Goal: Task Accomplishment & Management: Manage account settings

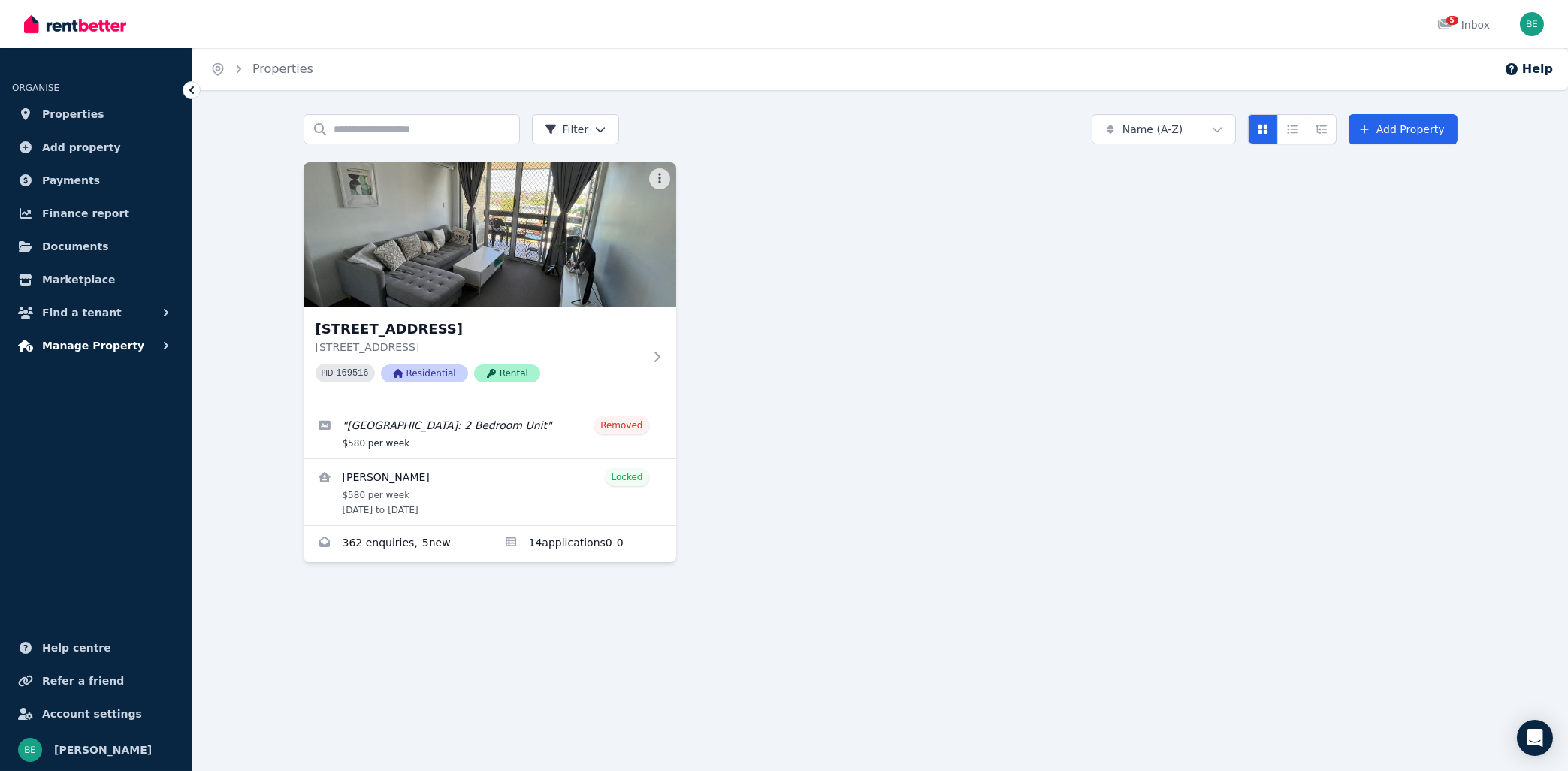
click at [100, 345] on span "Manage Property" at bounding box center [93, 346] width 102 height 18
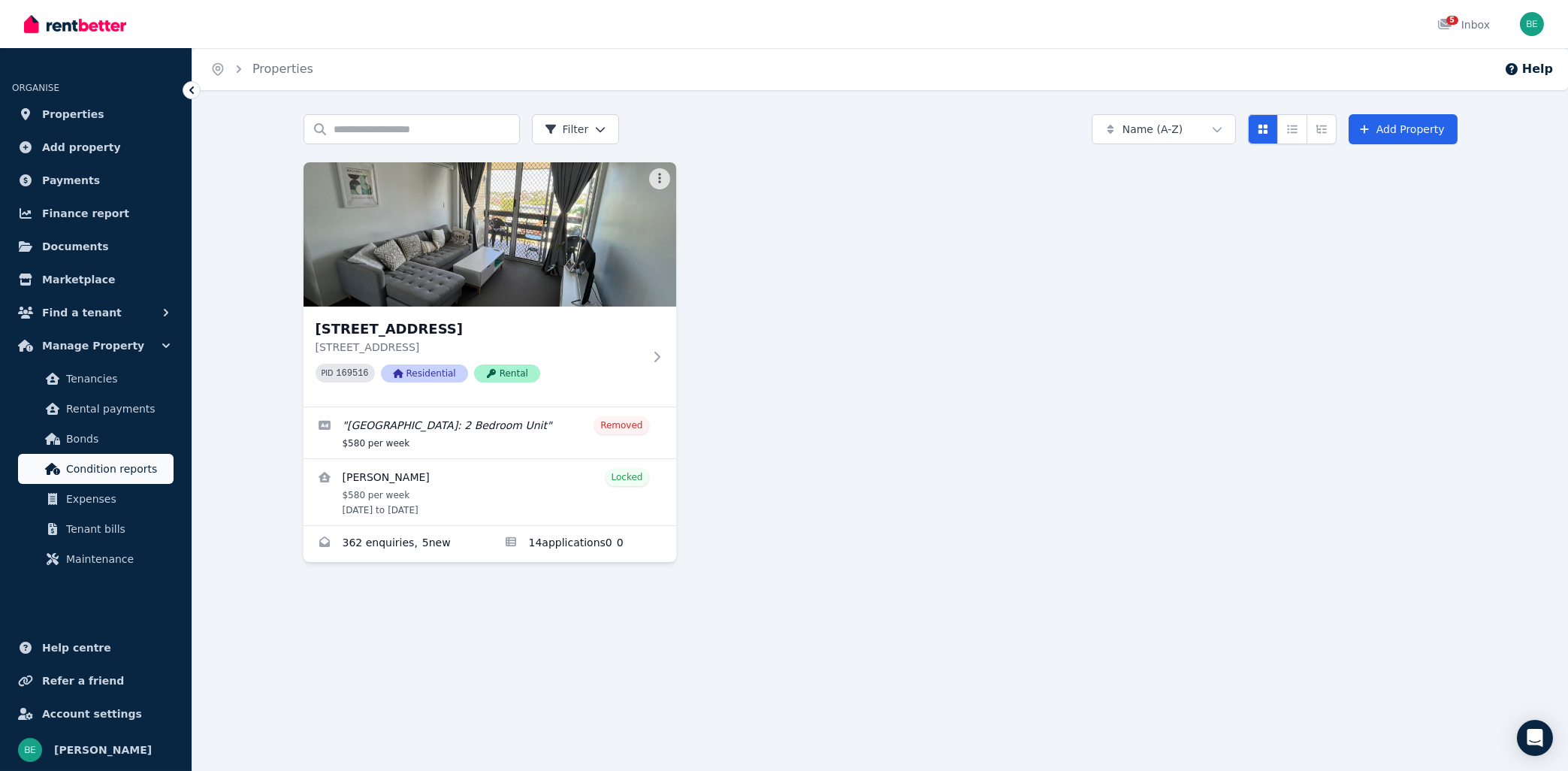
click at [110, 476] on span "Condition reports" at bounding box center [116, 469] width 101 height 18
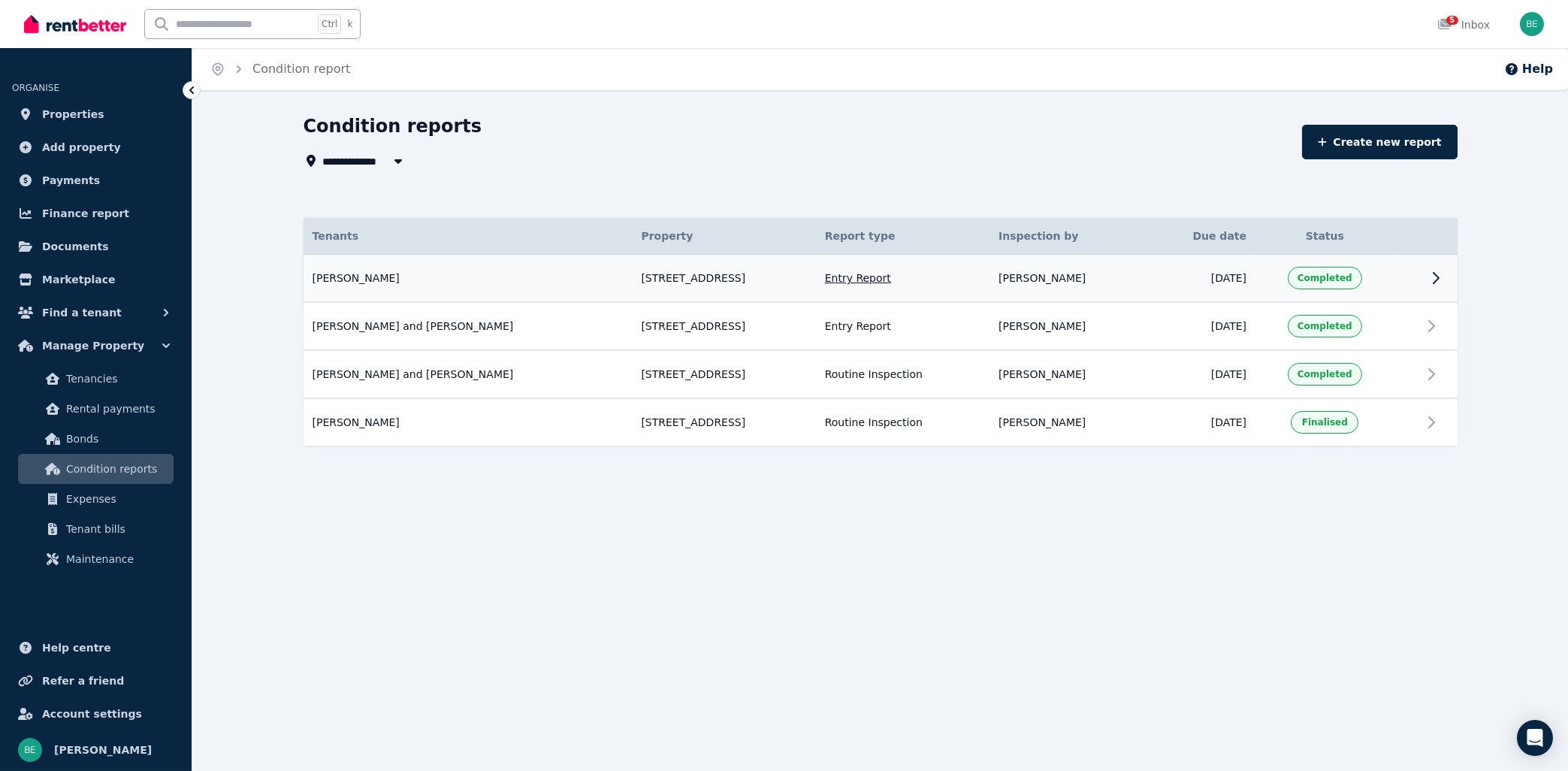
click at [1433, 274] on icon at bounding box center [1436, 278] width 5 height 11
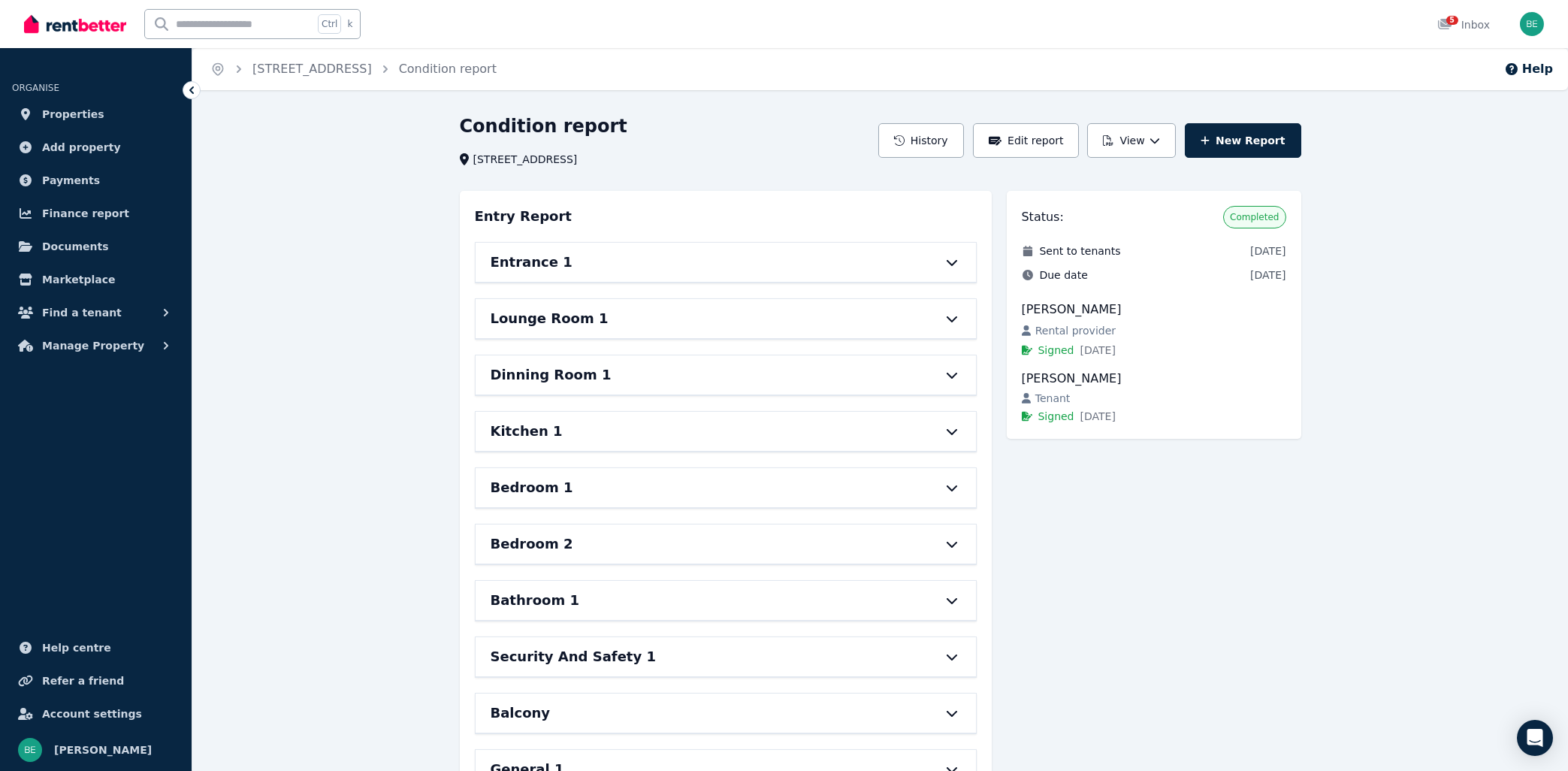
click at [718, 272] on div "Entrance 1" at bounding box center [705, 262] width 428 height 21
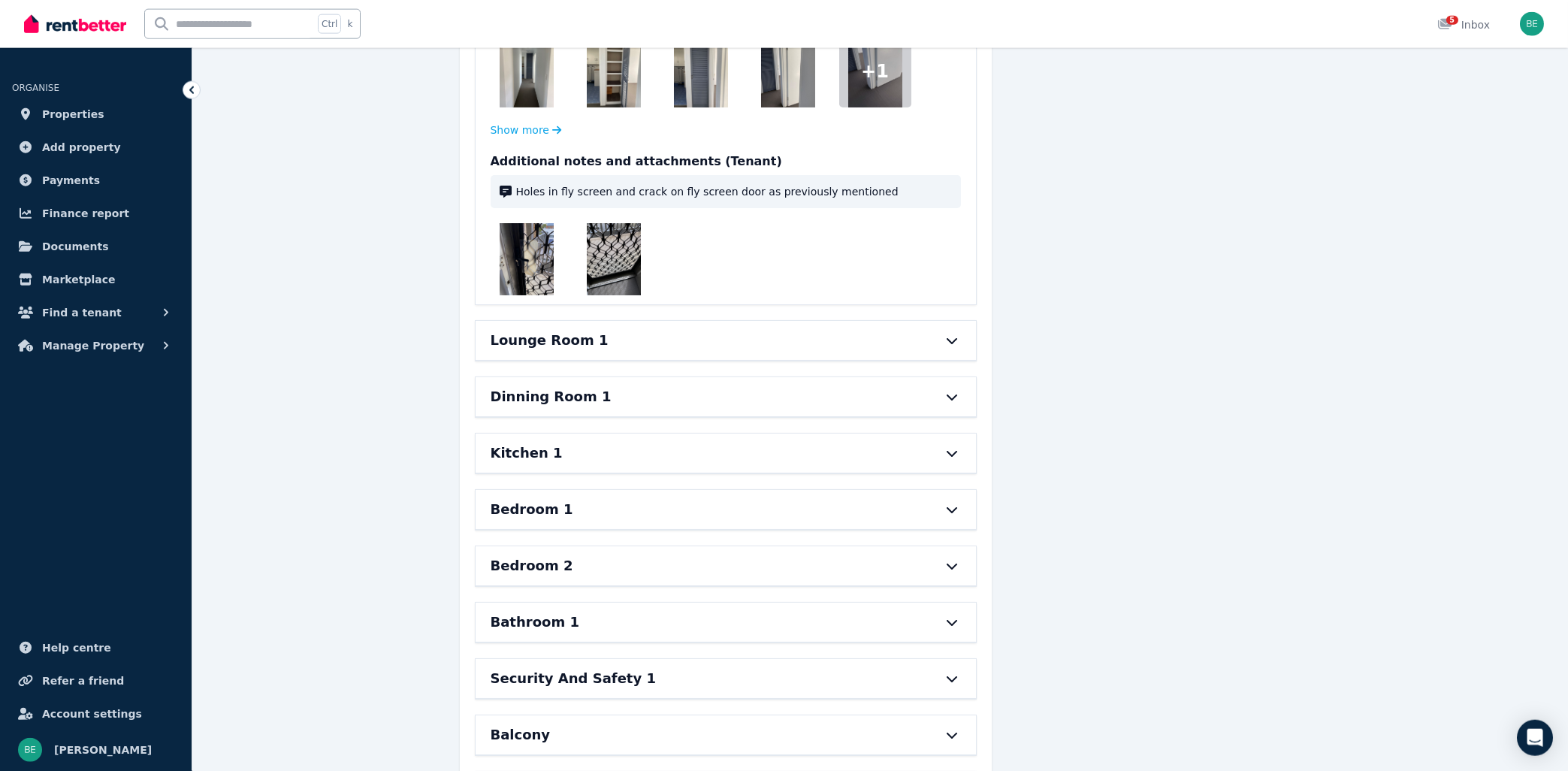
scroll to position [1047, 0]
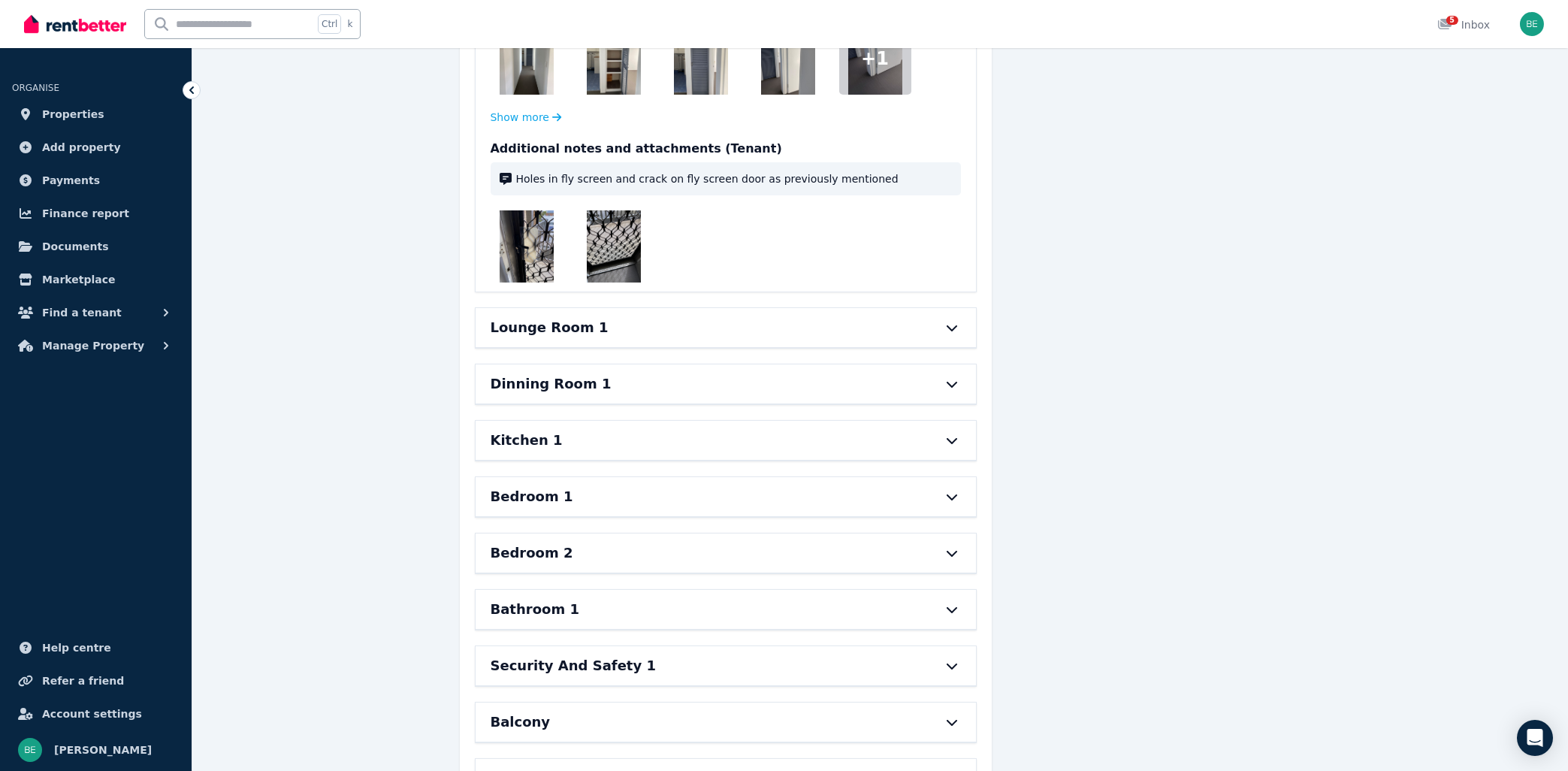
click at [920, 322] on div "Lounge Room 1" at bounding box center [726, 327] width 500 height 39
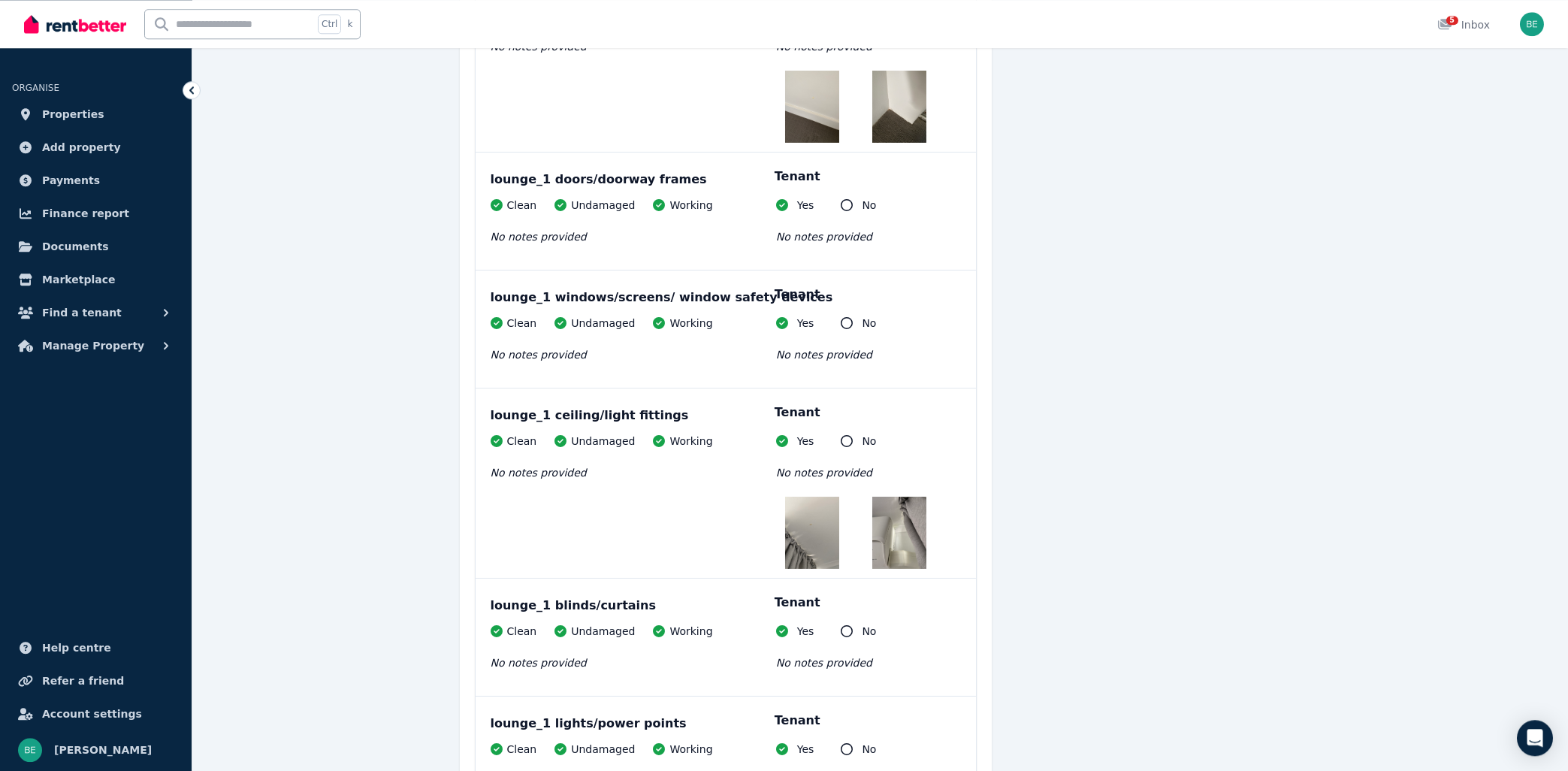
scroll to position [1529, 0]
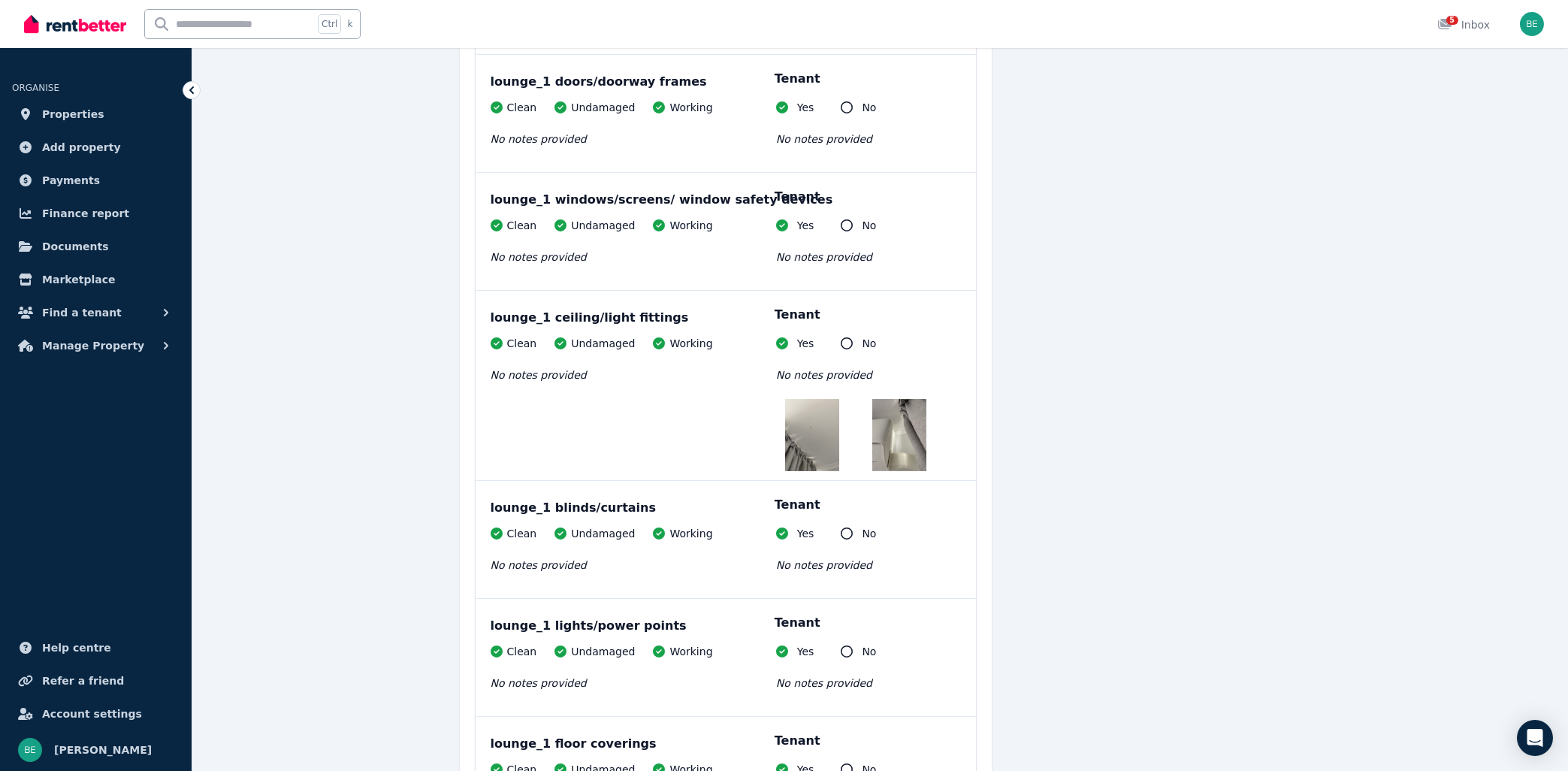
click at [907, 405] on img at bounding box center [899, 435] width 54 height 72
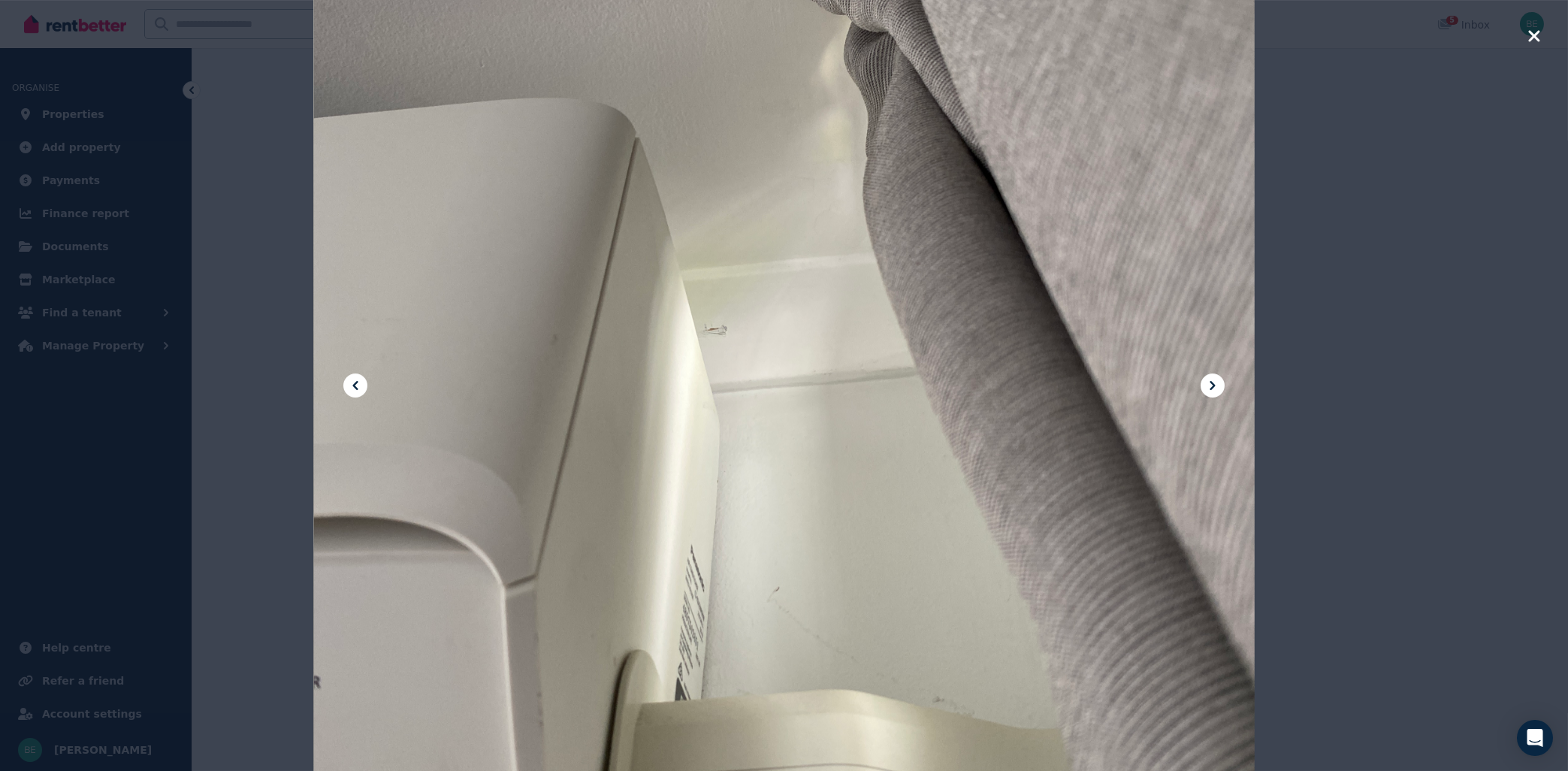
click at [1535, 36] on icon "button" at bounding box center [1533, 35] width 11 height 11
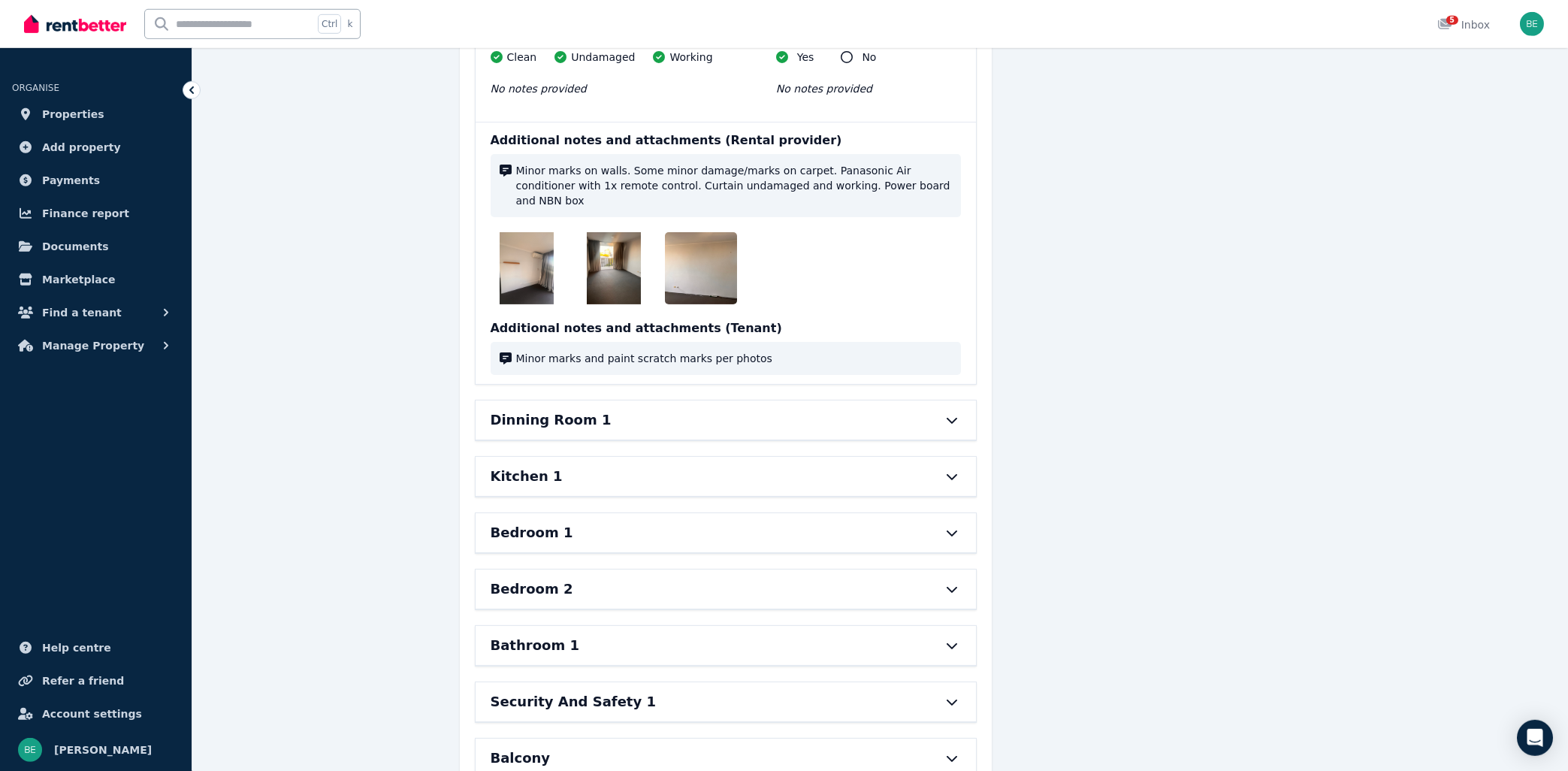
scroll to position [2335, 0]
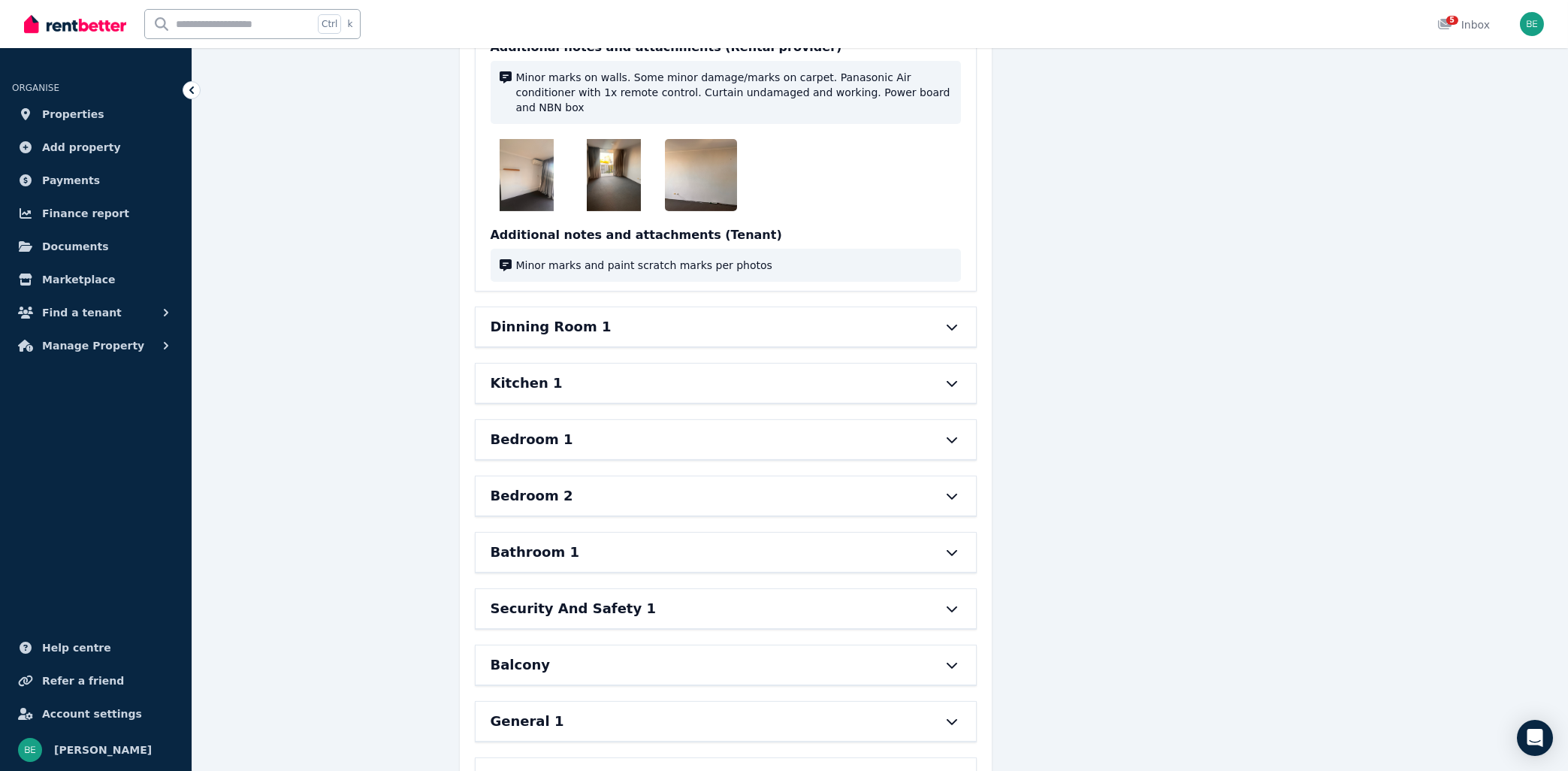
click at [914, 316] on div "Dinning Room 1" at bounding box center [705, 326] width 428 height 21
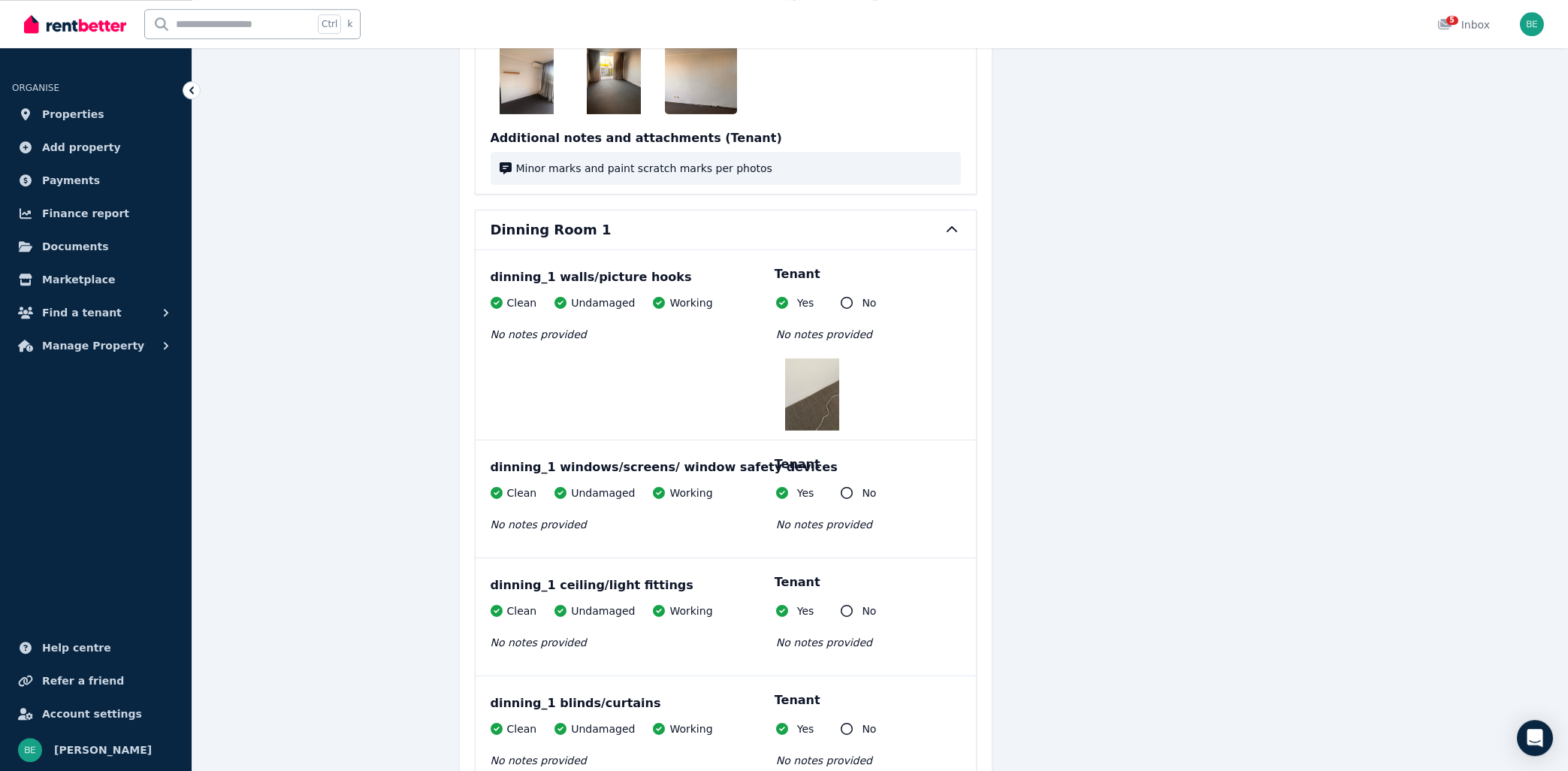
scroll to position [2497, 0]
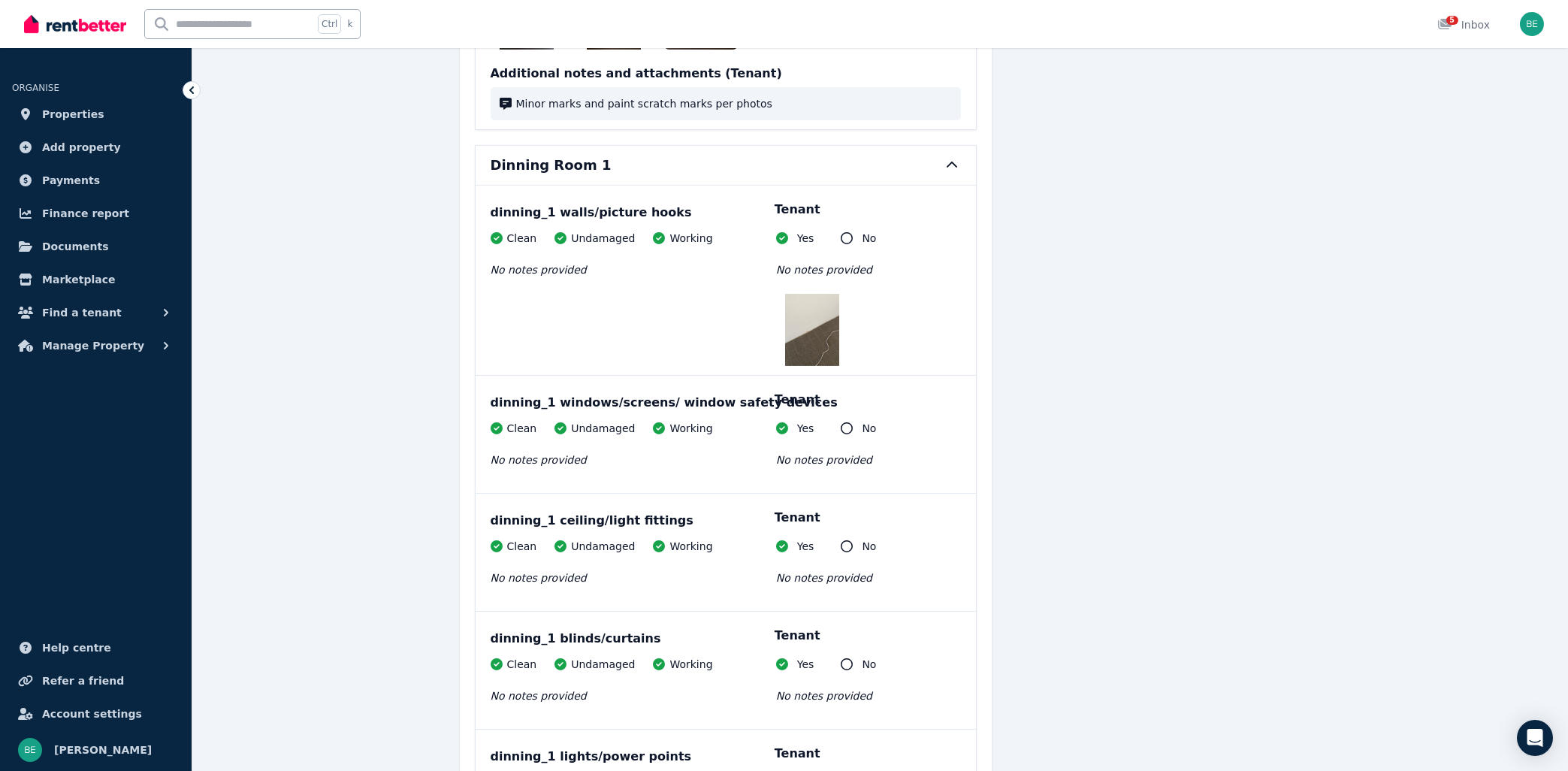
click at [818, 307] on img at bounding box center [812, 329] width 54 height 72
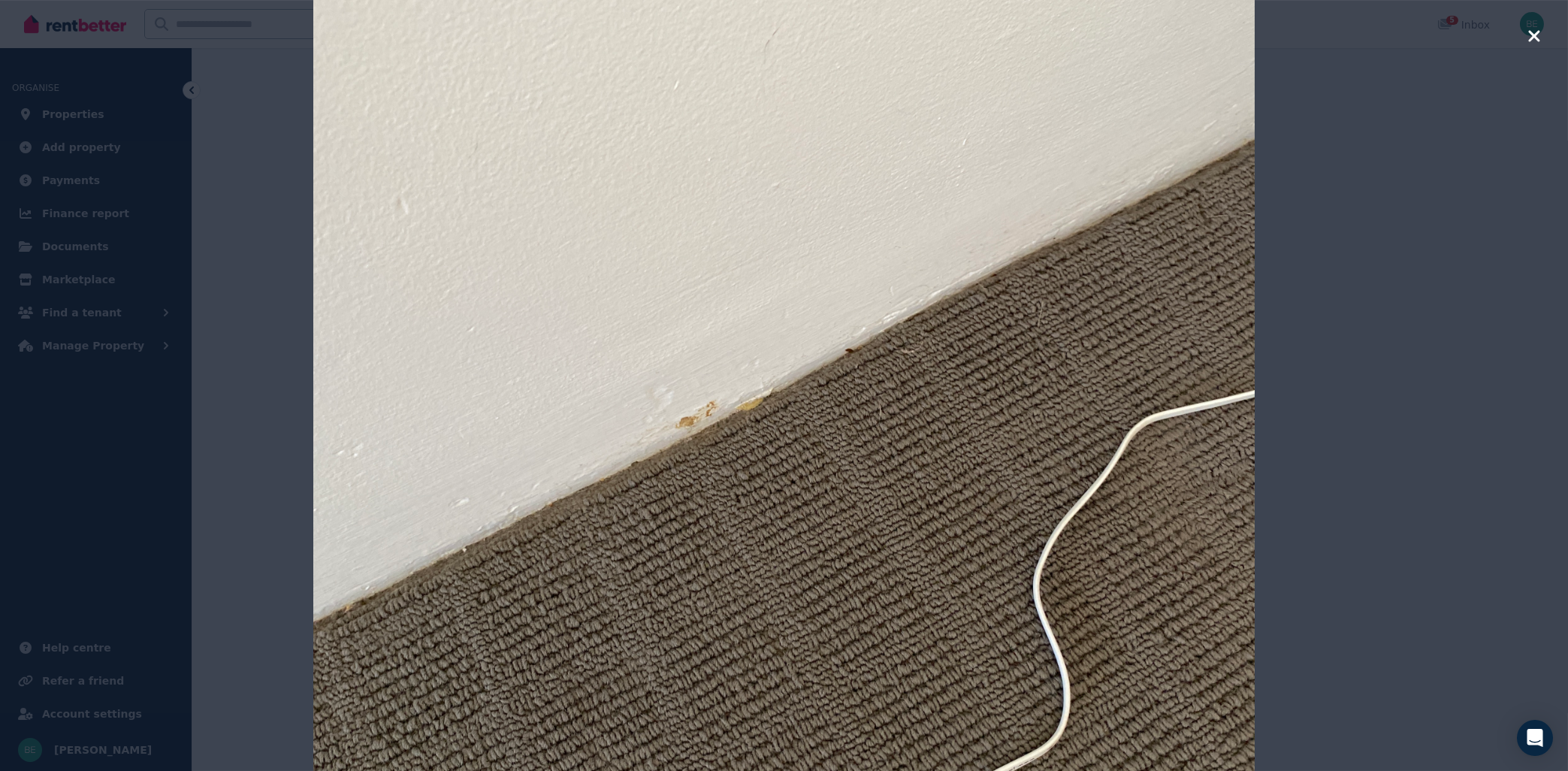
click at [1535, 35] on icon "button" at bounding box center [1533, 35] width 11 height 11
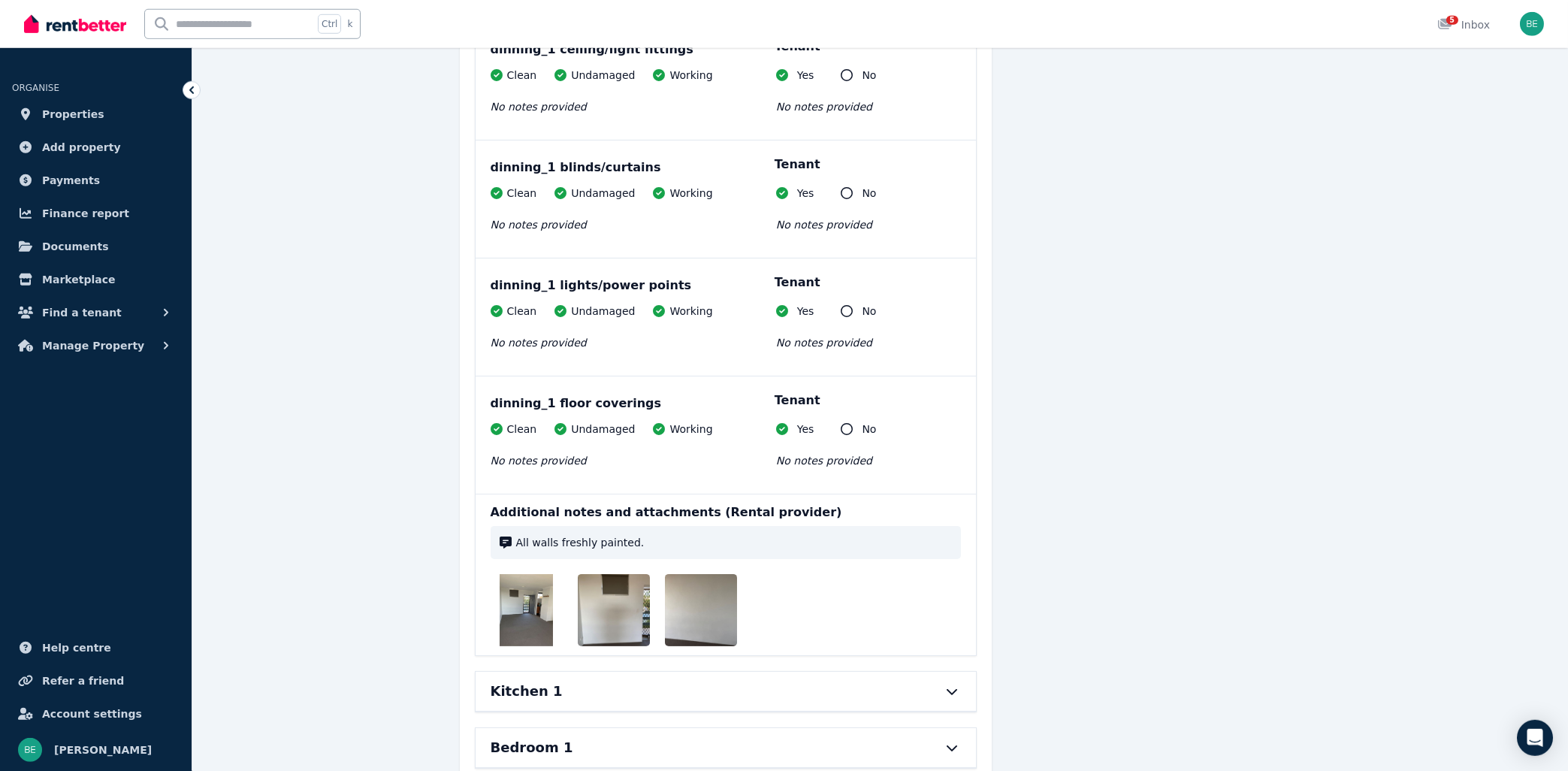
scroll to position [3222, 0]
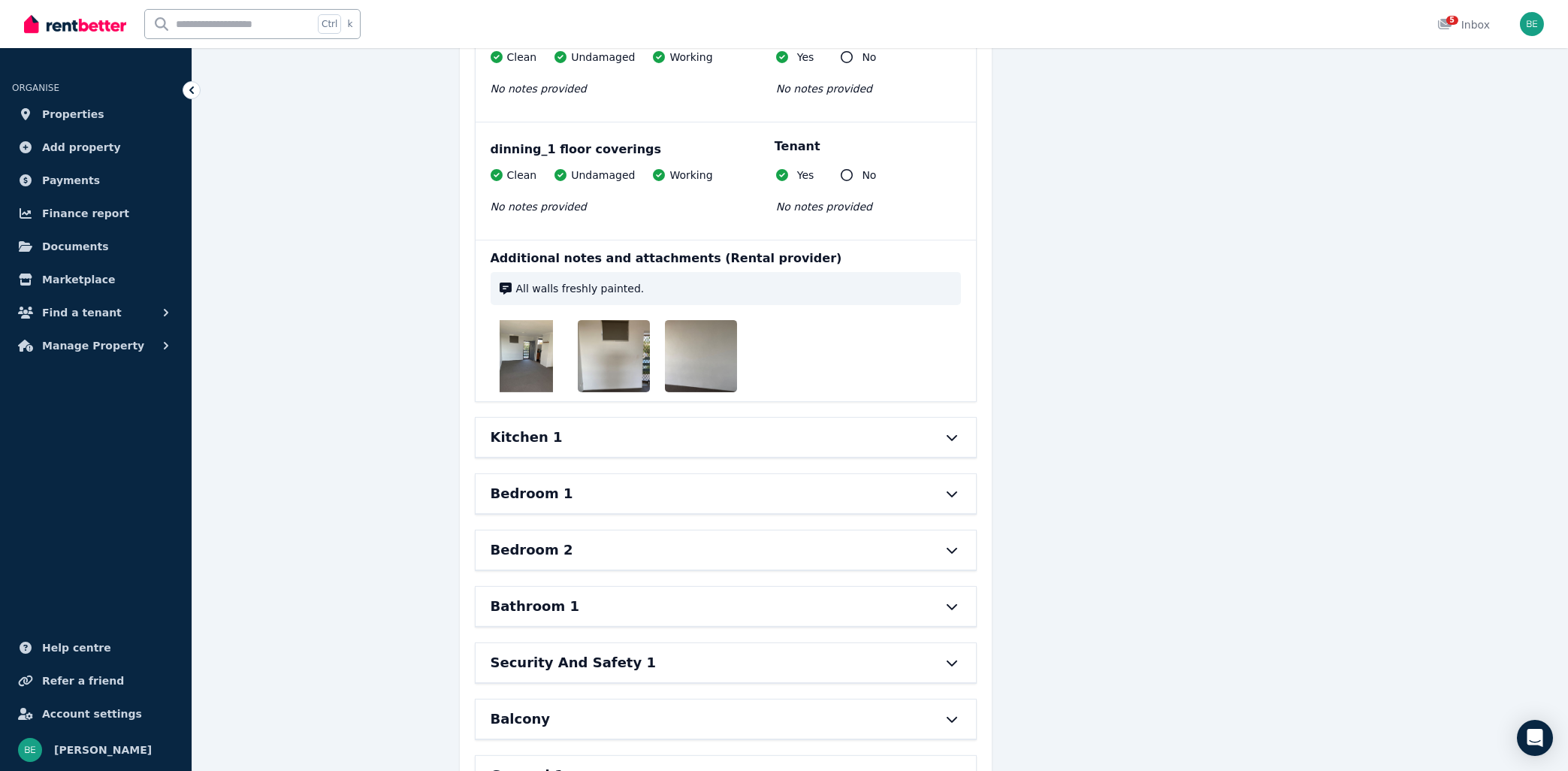
click at [864, 426] on div "Kitchen 1" at bounding box center [705, 437] width 428 height 21
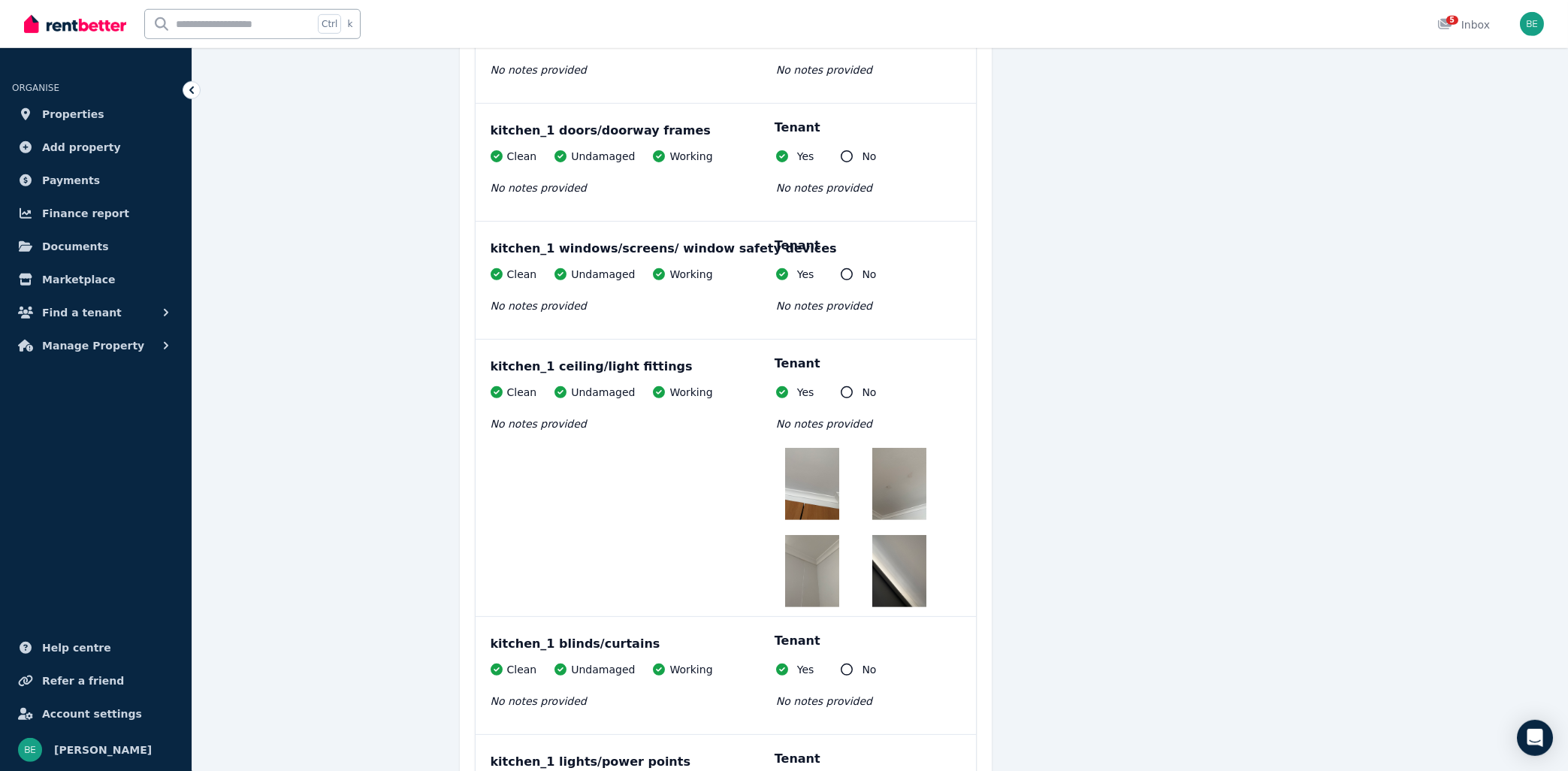
scroll to position [3704, 0]
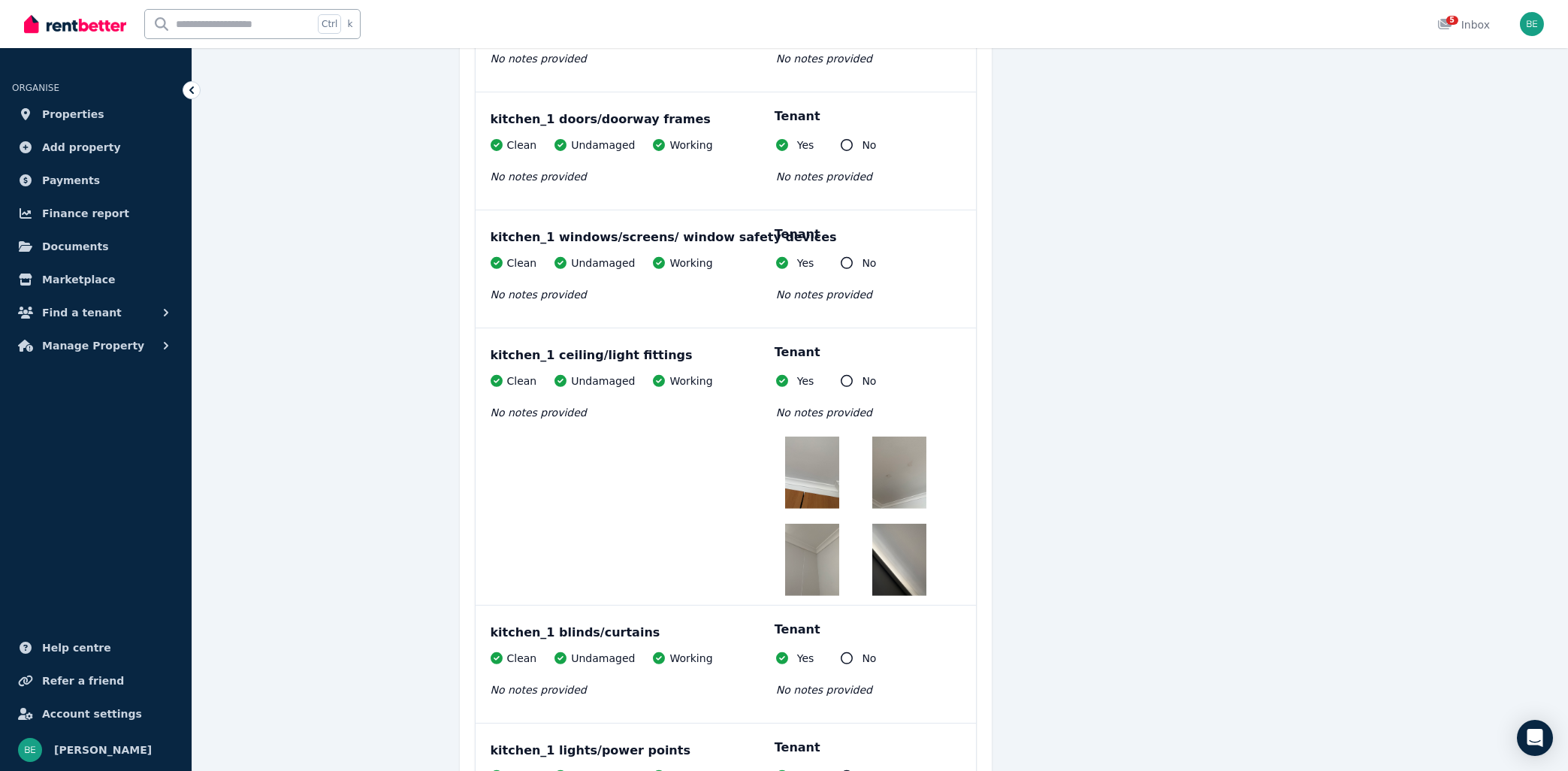
click at [907, 443] on img at bounding box center [899, 472] width 54 height 72
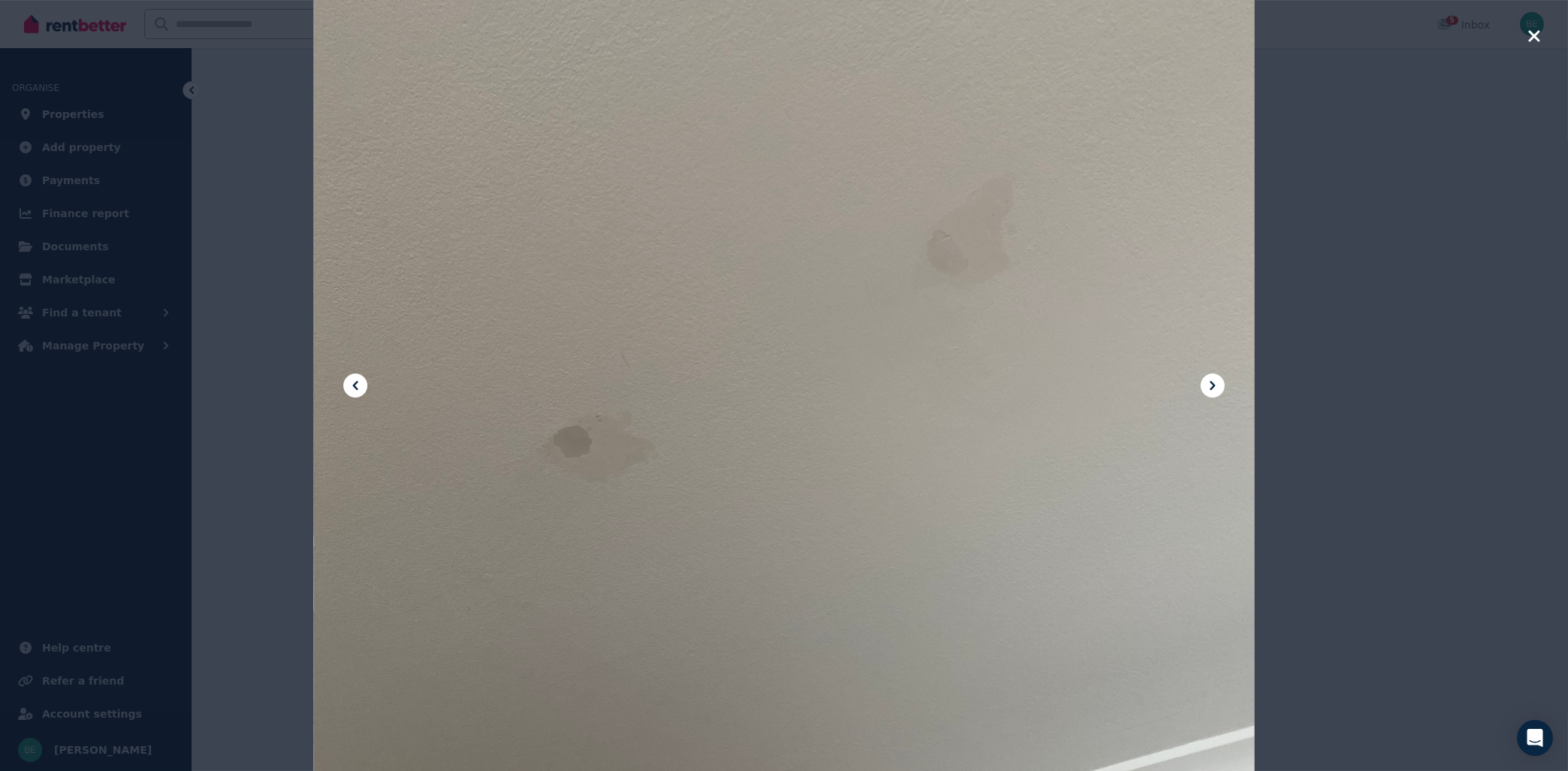
click at [1539, 38] on icon "button" at bounding box center [1535, 36] width 13 height 18
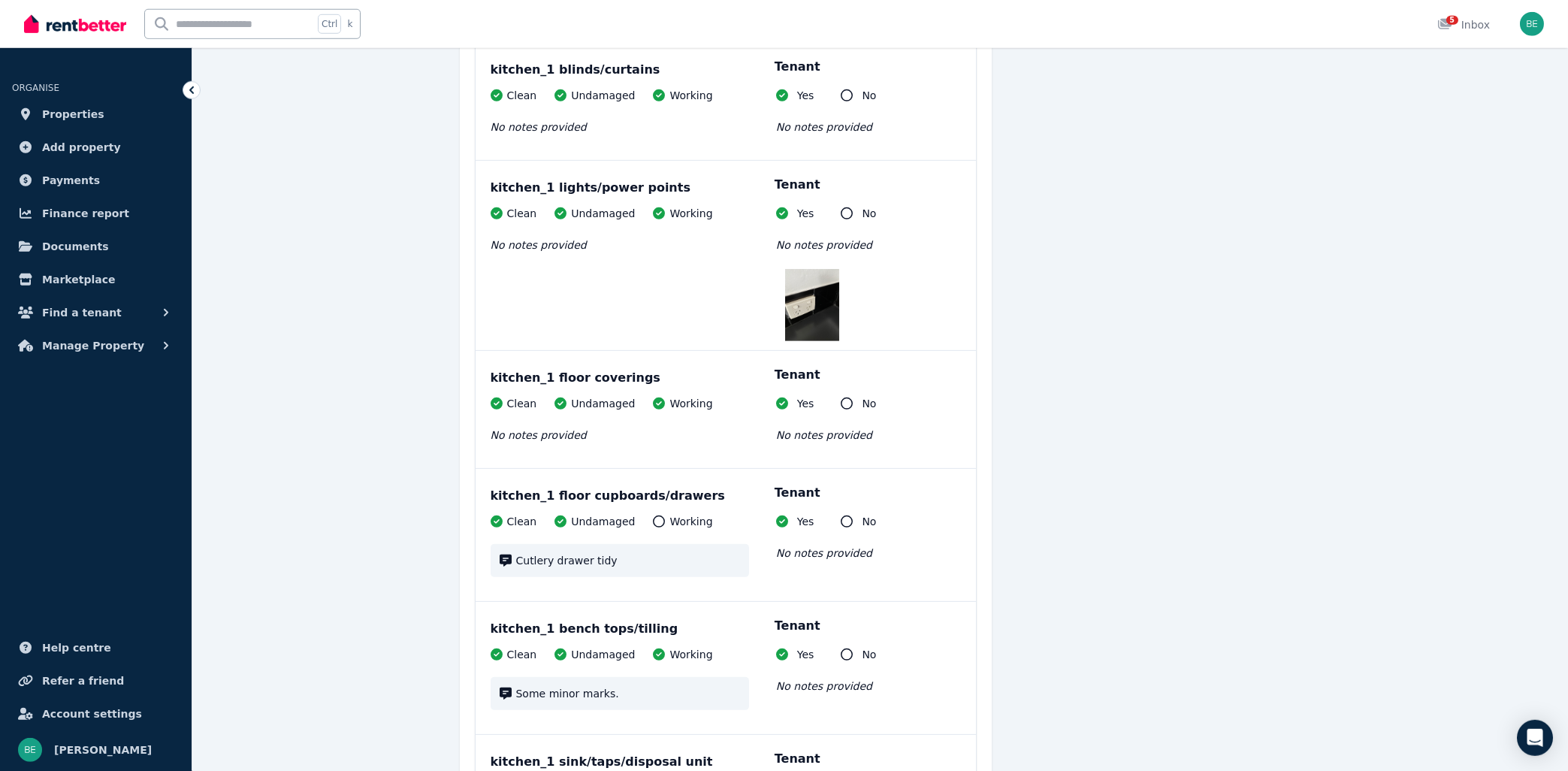
scroll to position [4268, 0]
click at [831, 271] on img at bounding box center [812, 304] width 54 height 72
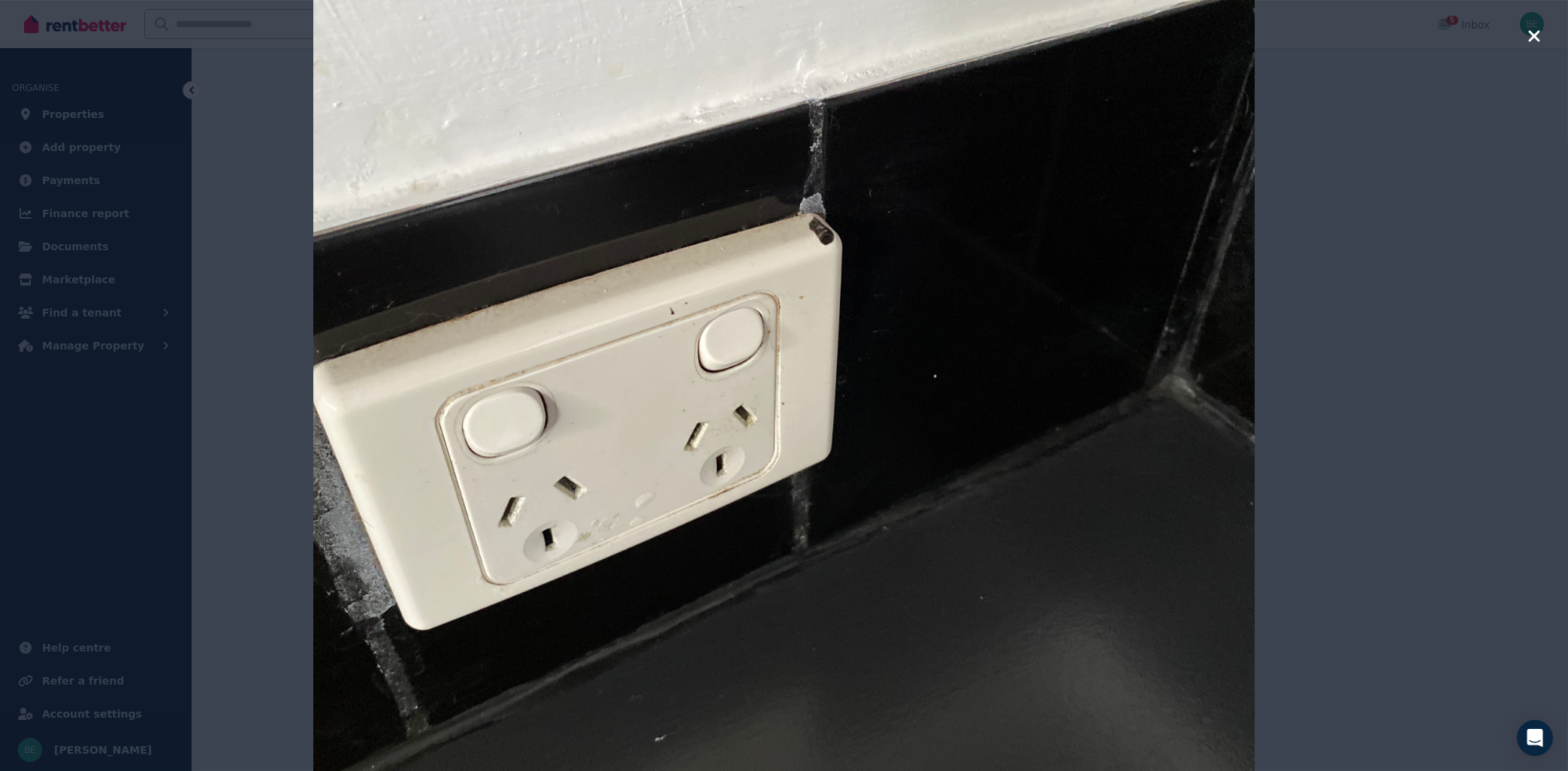
click at [1530, 38] on icon "button" at bounding box center [1533, 35] width 11 height 11
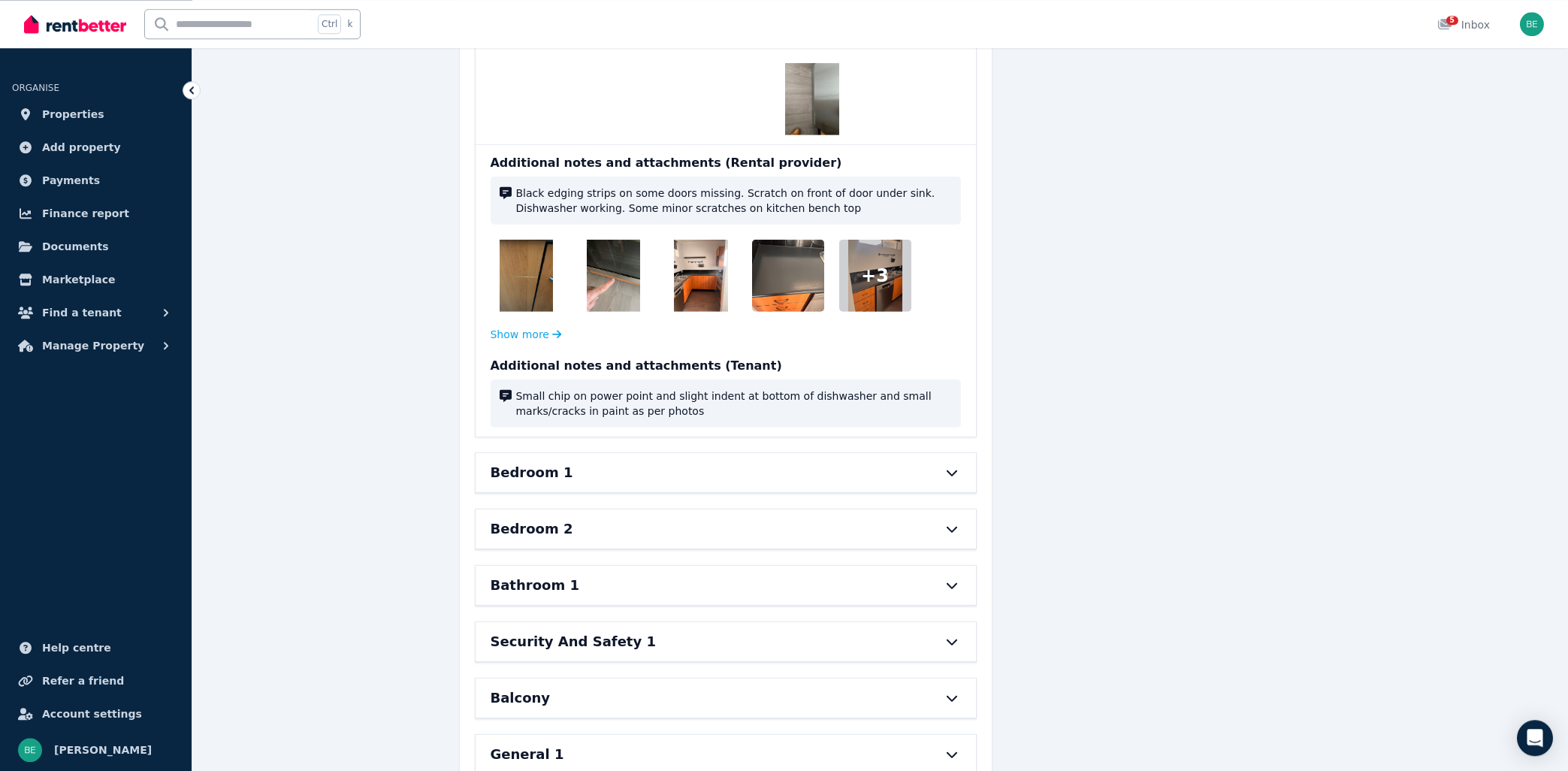
scroll to position [5638, 0]
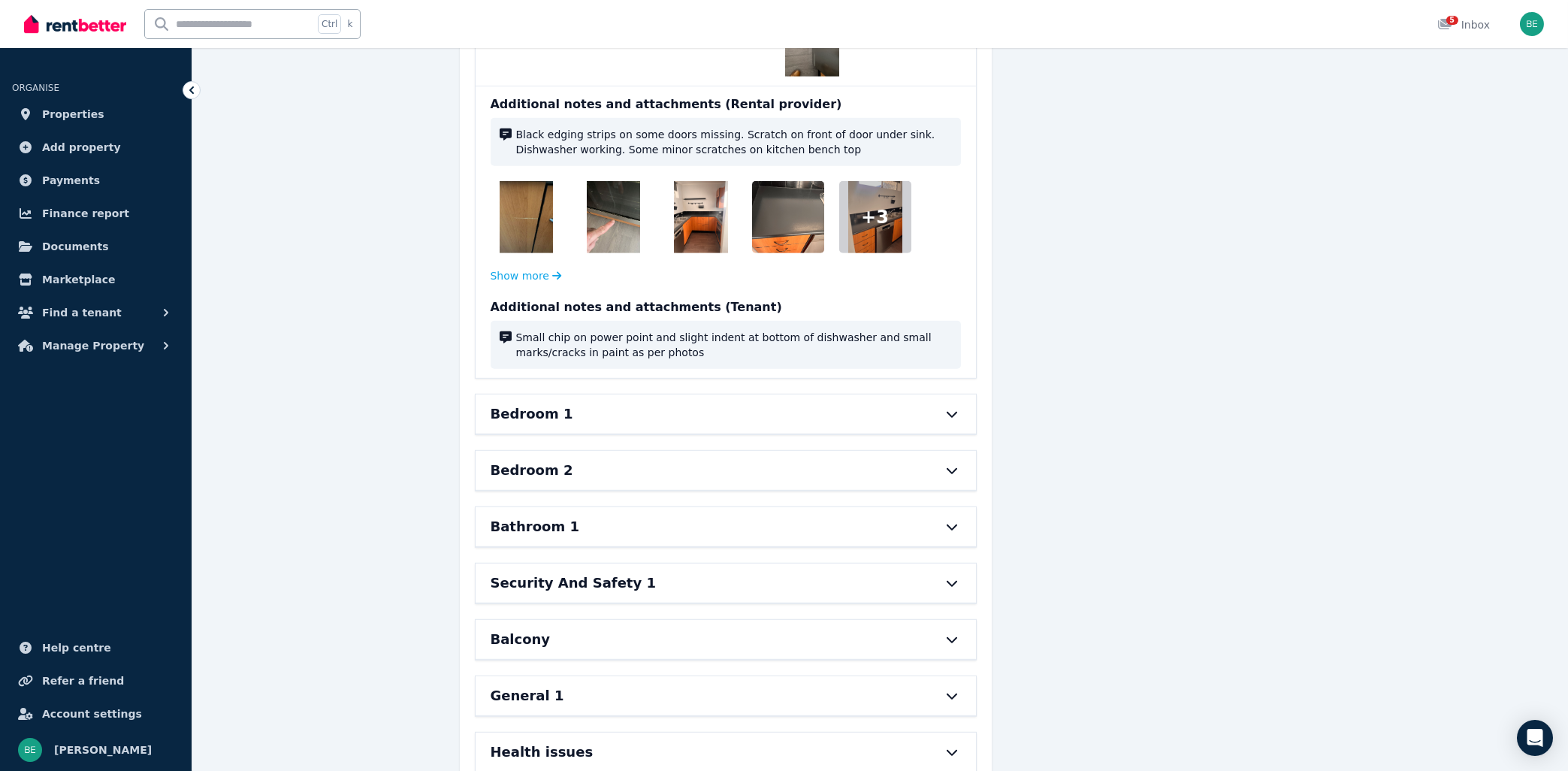
click at [925, 395] on div "Bedroom 1" at bounding box center [726, 414] width 500 height 39
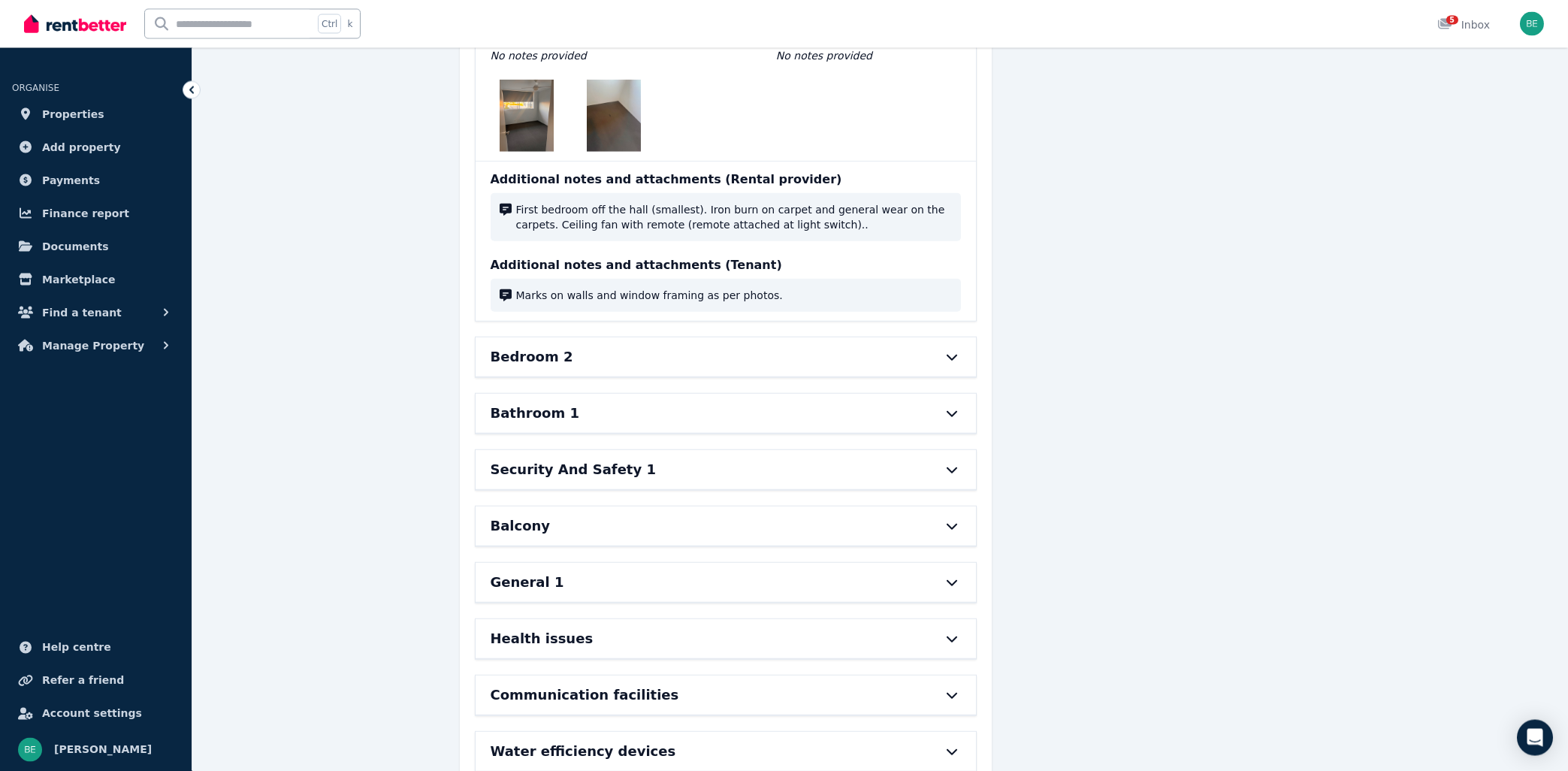
scroll to position [7307, 0]
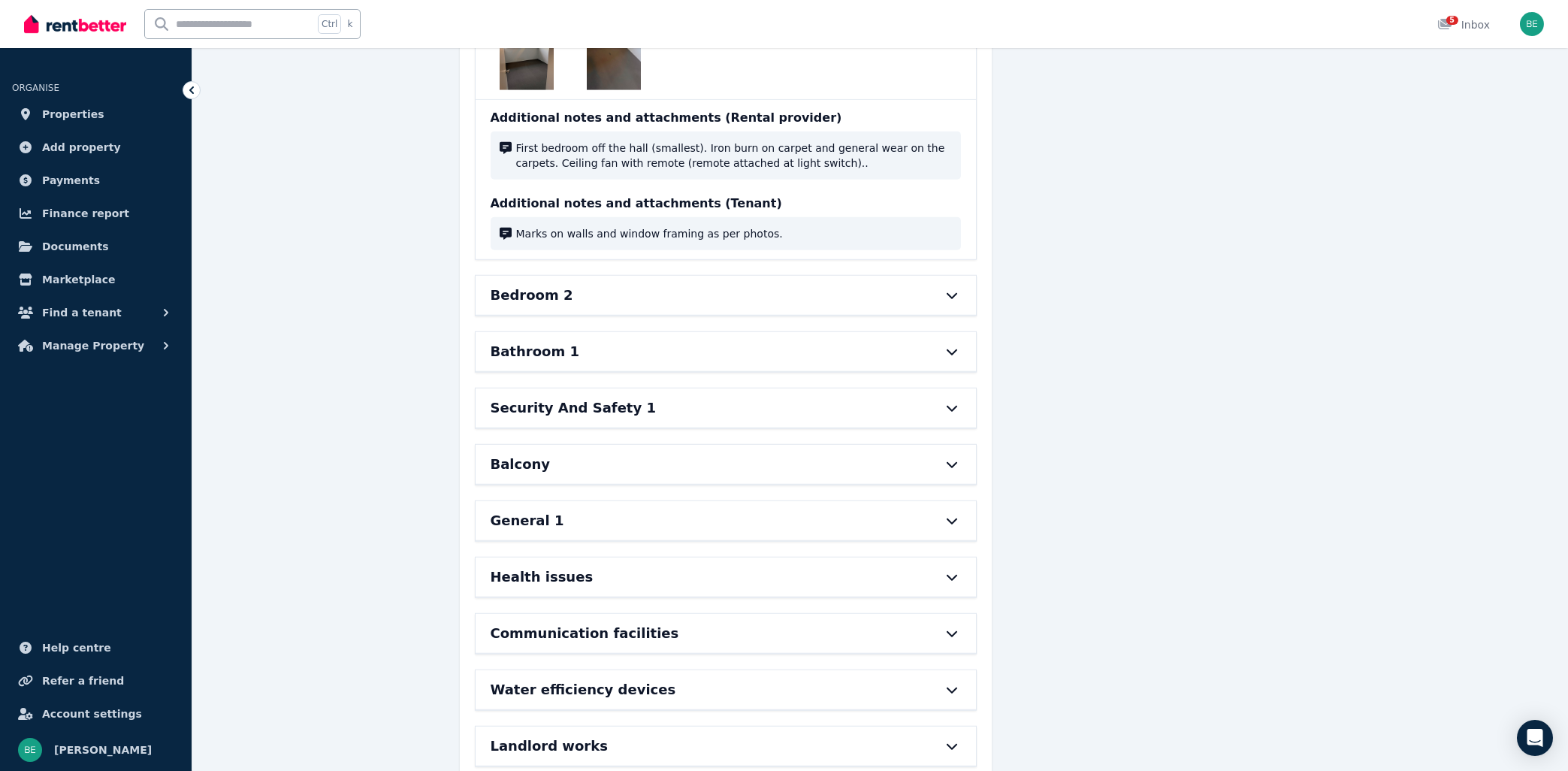
click at [932, 289] on div at bounding box center [945, 295] width 33 height 12
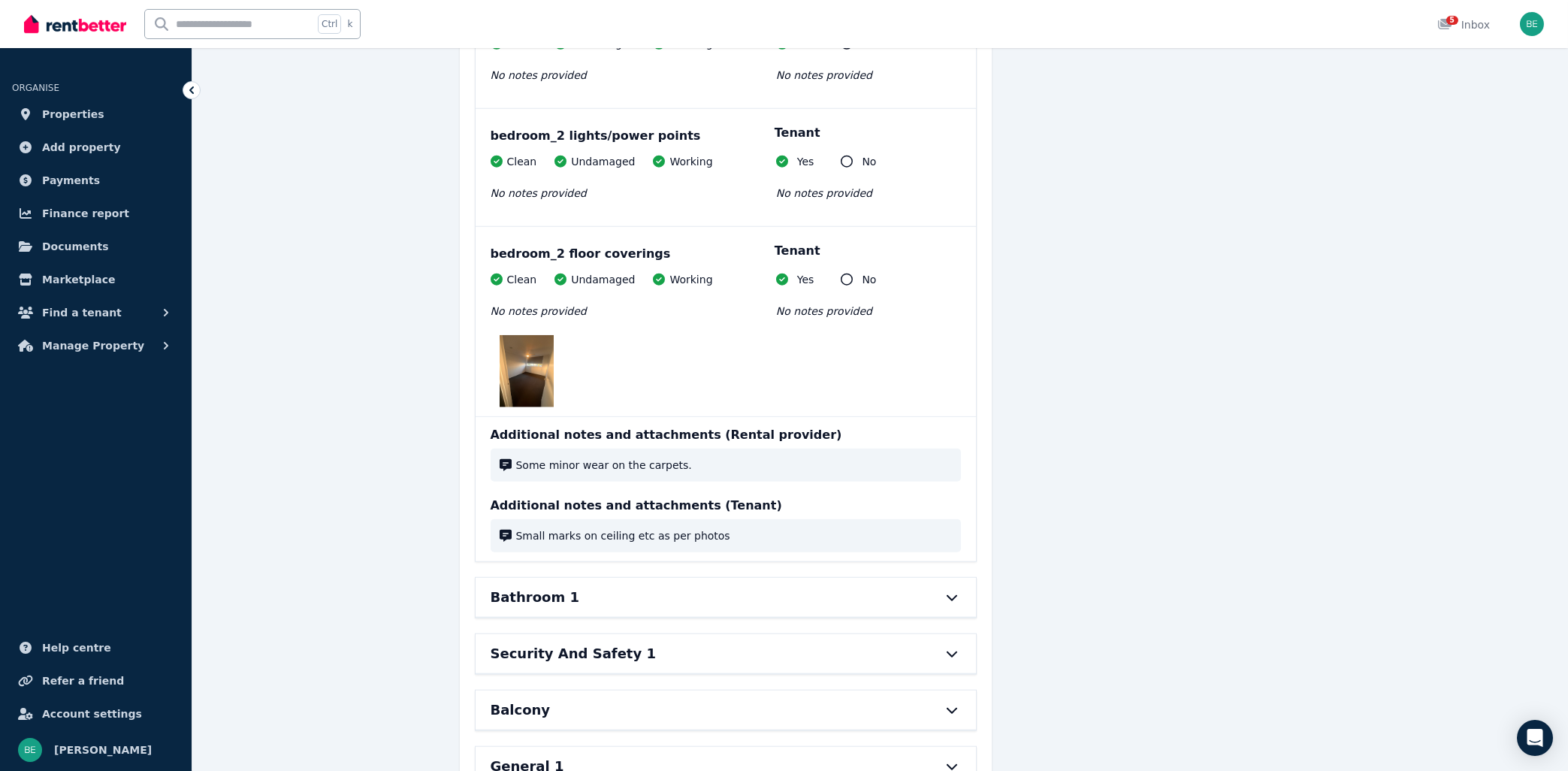
scroll to position [8998, 0]
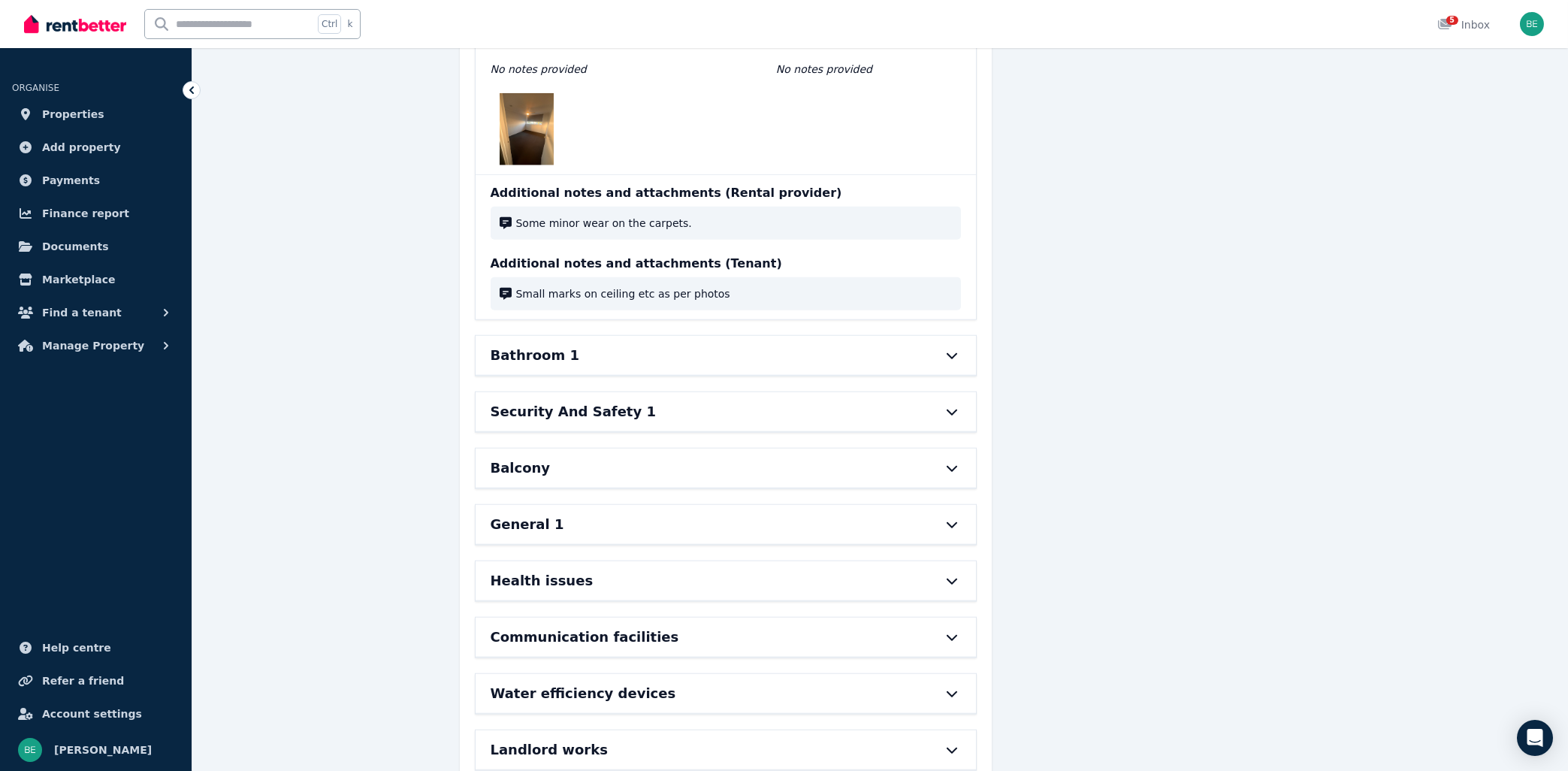
click at [895, 457] on div "Balcony" at bounding box center [705, 467] width 428 height 21
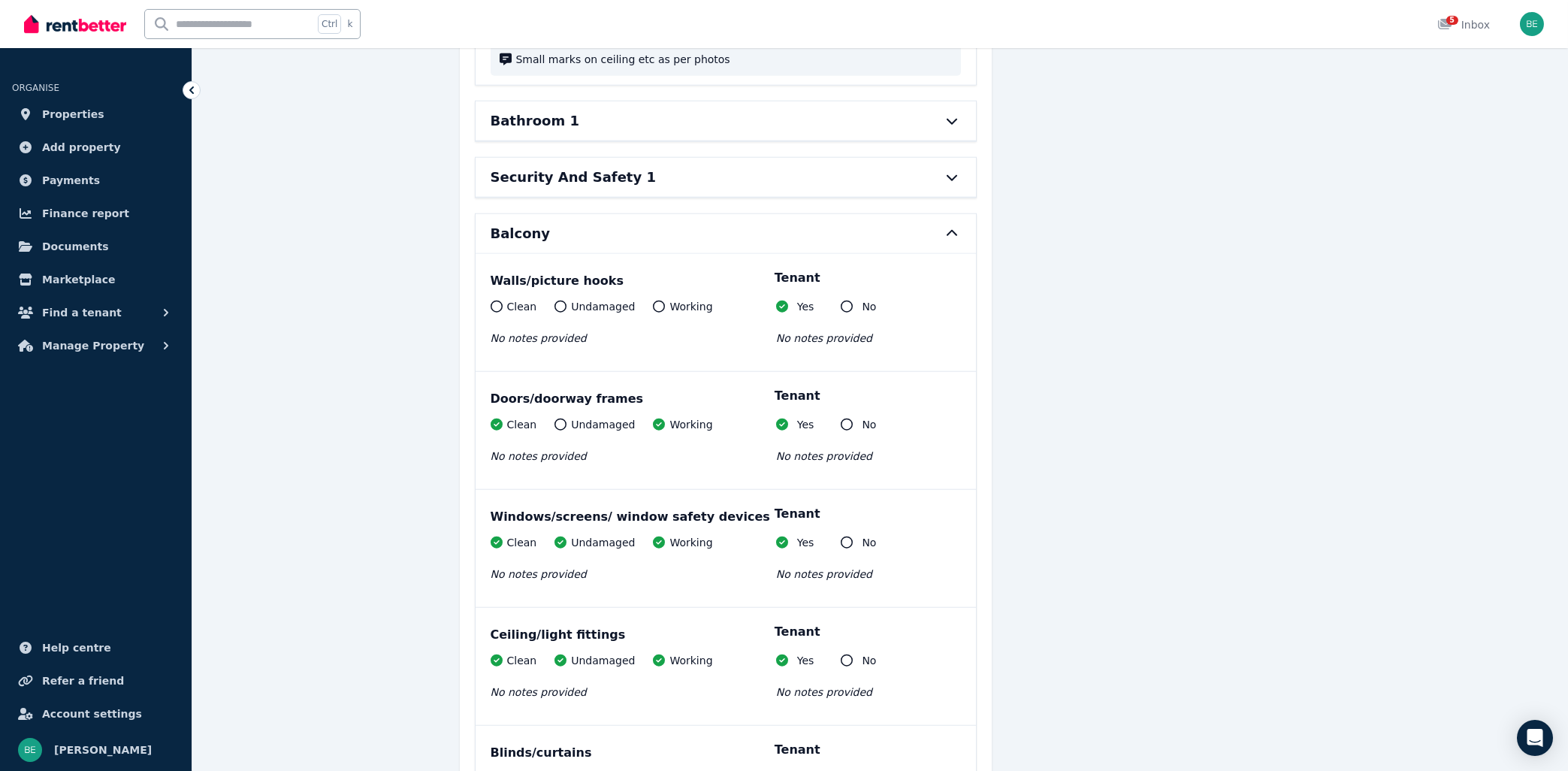
scroll to position [8911, 0]
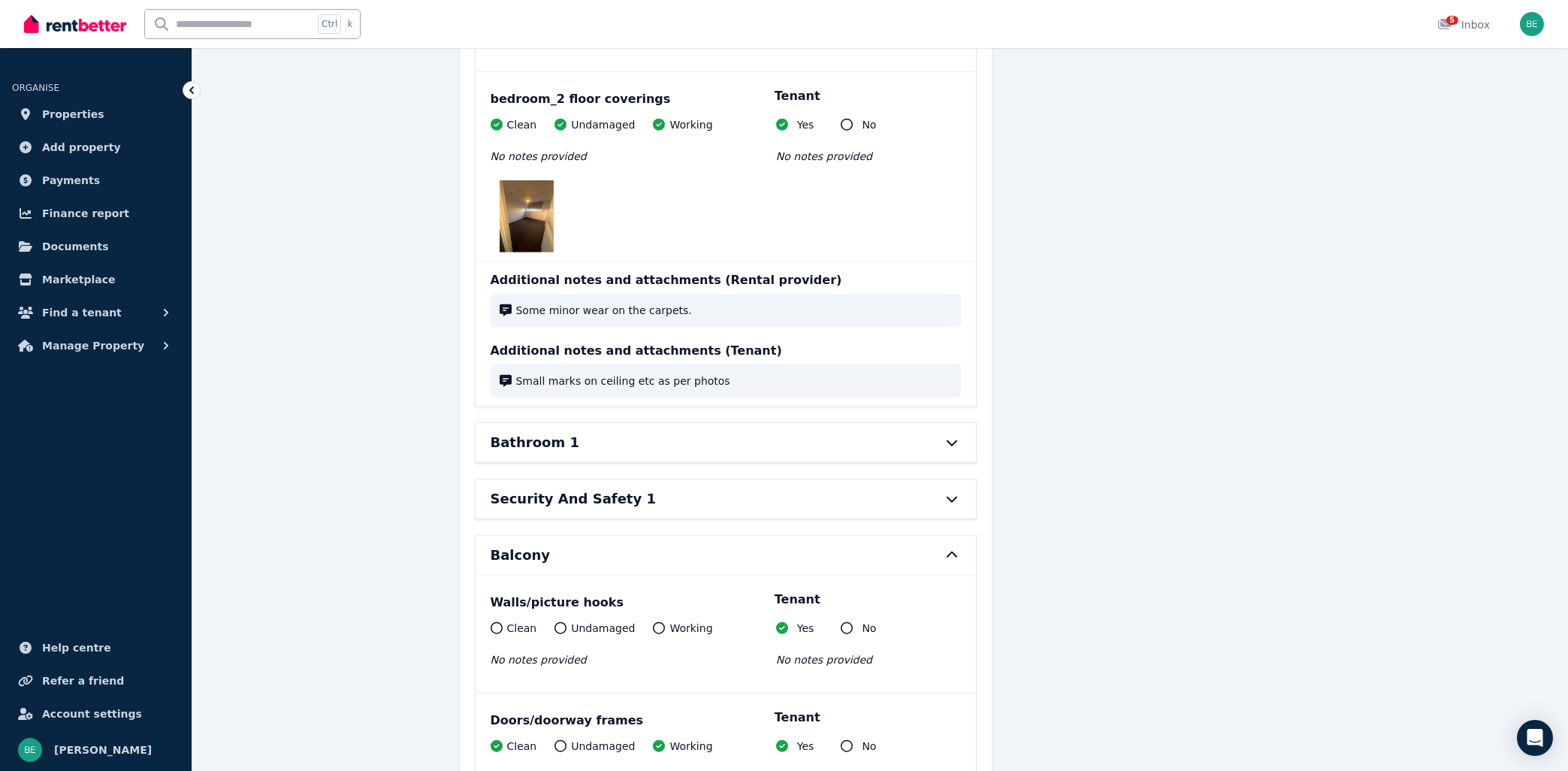
click at [843, 432] on div "Bathroom 1" at bounding box center [705, 442] width 428 height 21
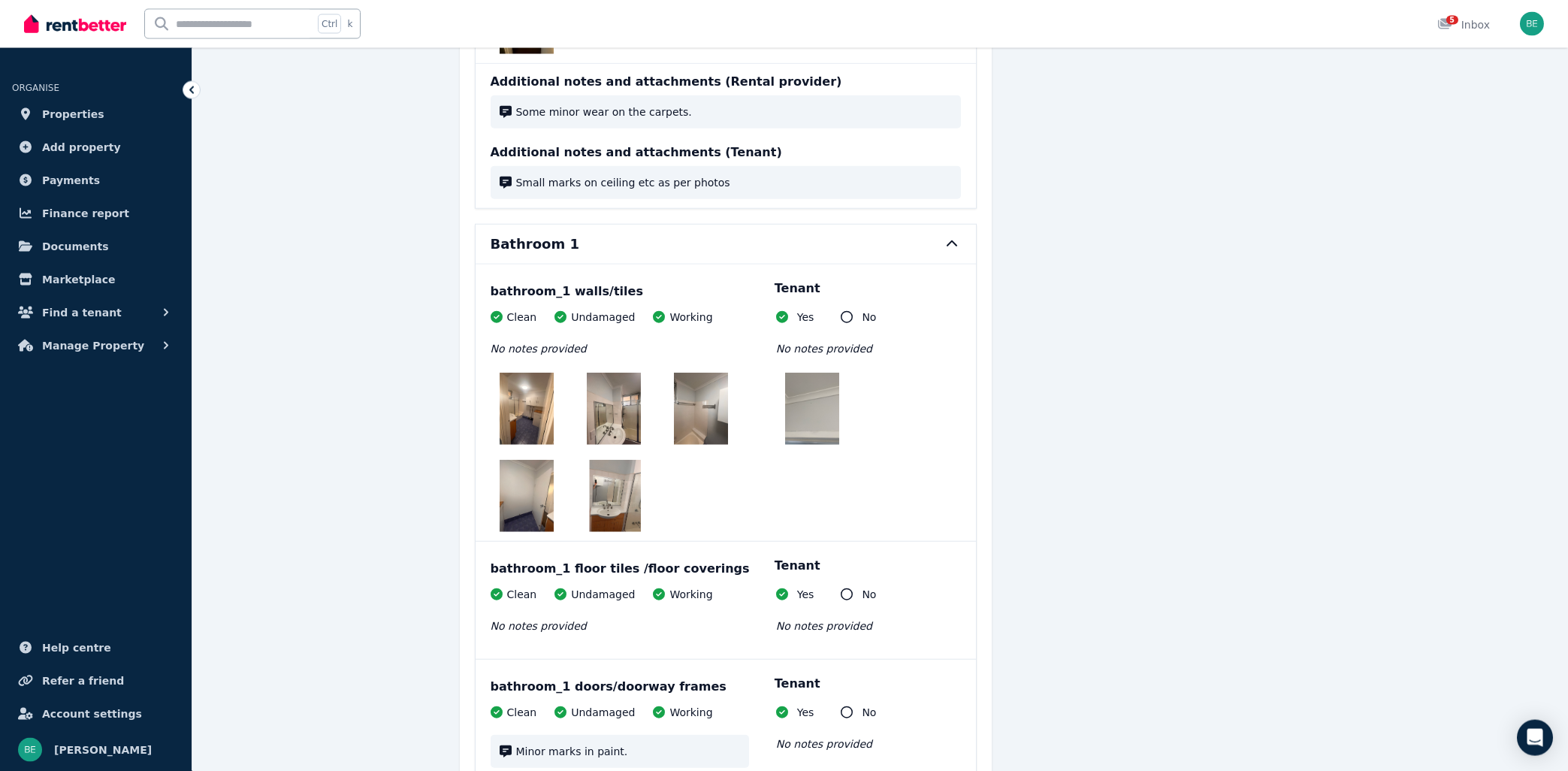
scroll to position [9152, 0]
